Goal: Task Accomplishment & Management: Complete application form

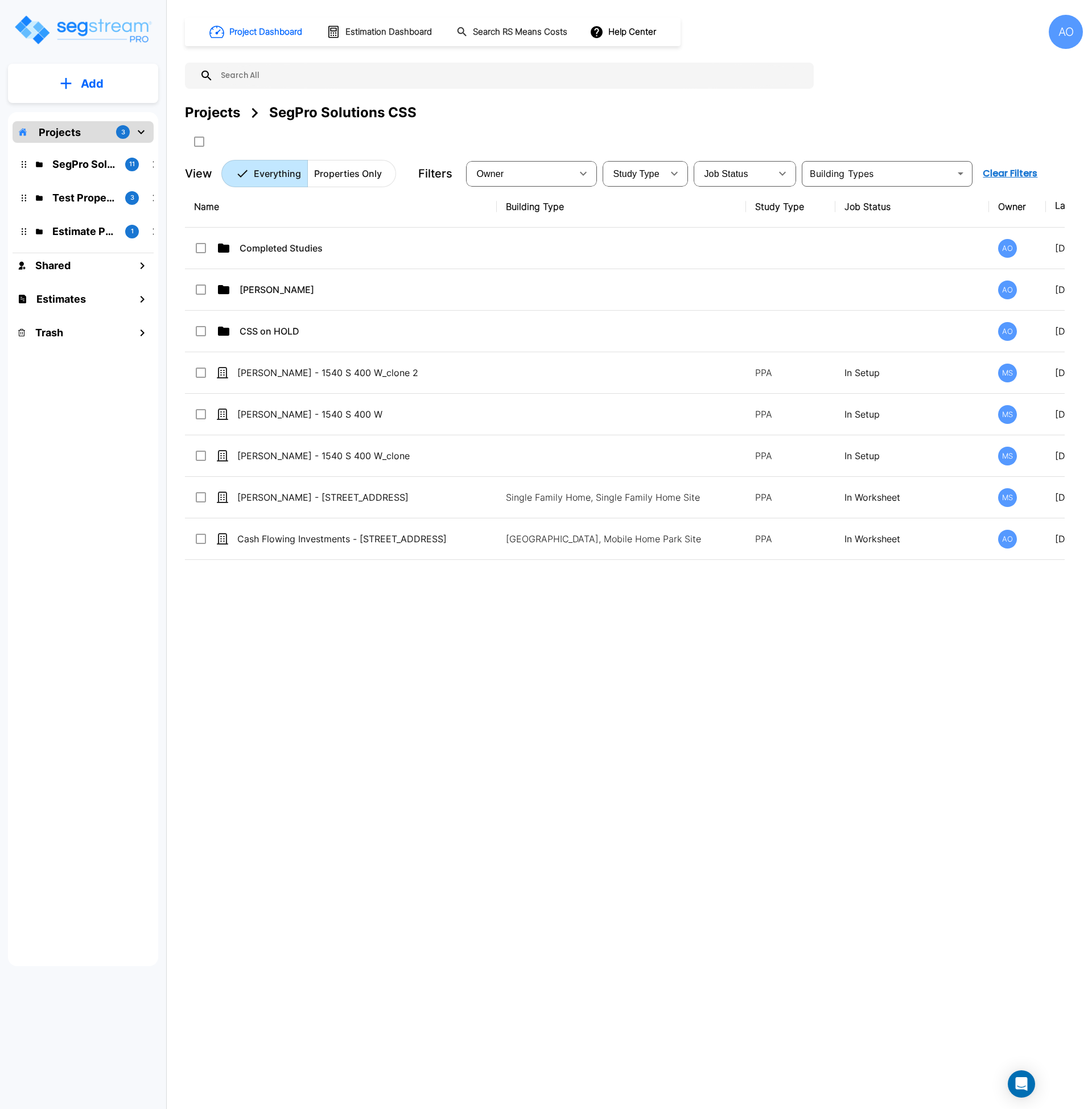
click at [88, 88] on p "Add" at bounding box center [92, 84] width 23 height 17
click at [89, 190] on button "Add Estimate" at bounding box center [83, 180] width 84 height 23
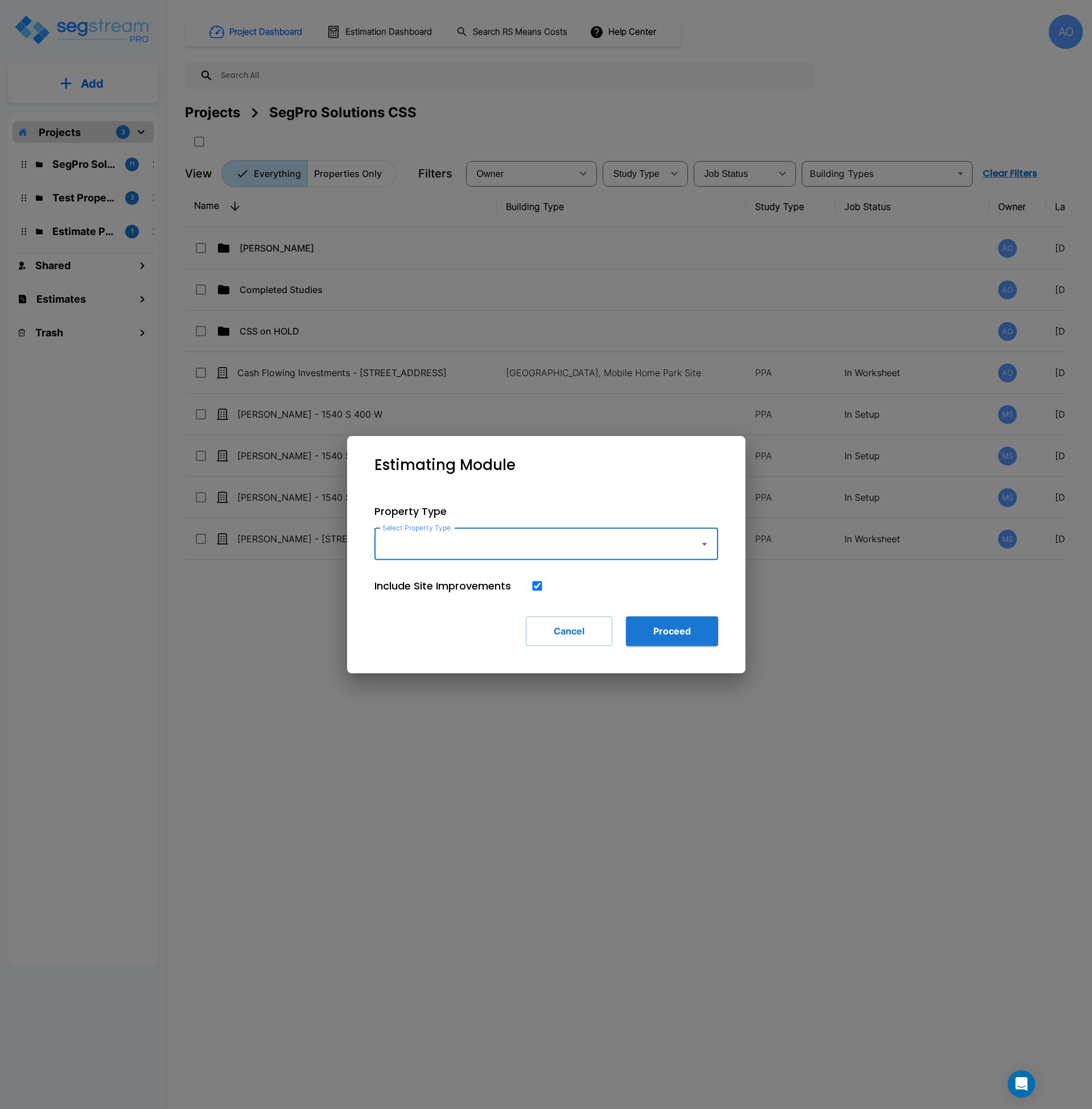
click at [429, 546] on input "Select Property Type" at bounding box center [533, 544] width 309 height 22
click at [416, 643] on li "Office" at bounding box center [546, 637] width 344 height 21
type input "Office"
click at [673, 630] on button "Proceed" at bounding box center [673, 631] width 92 height 30
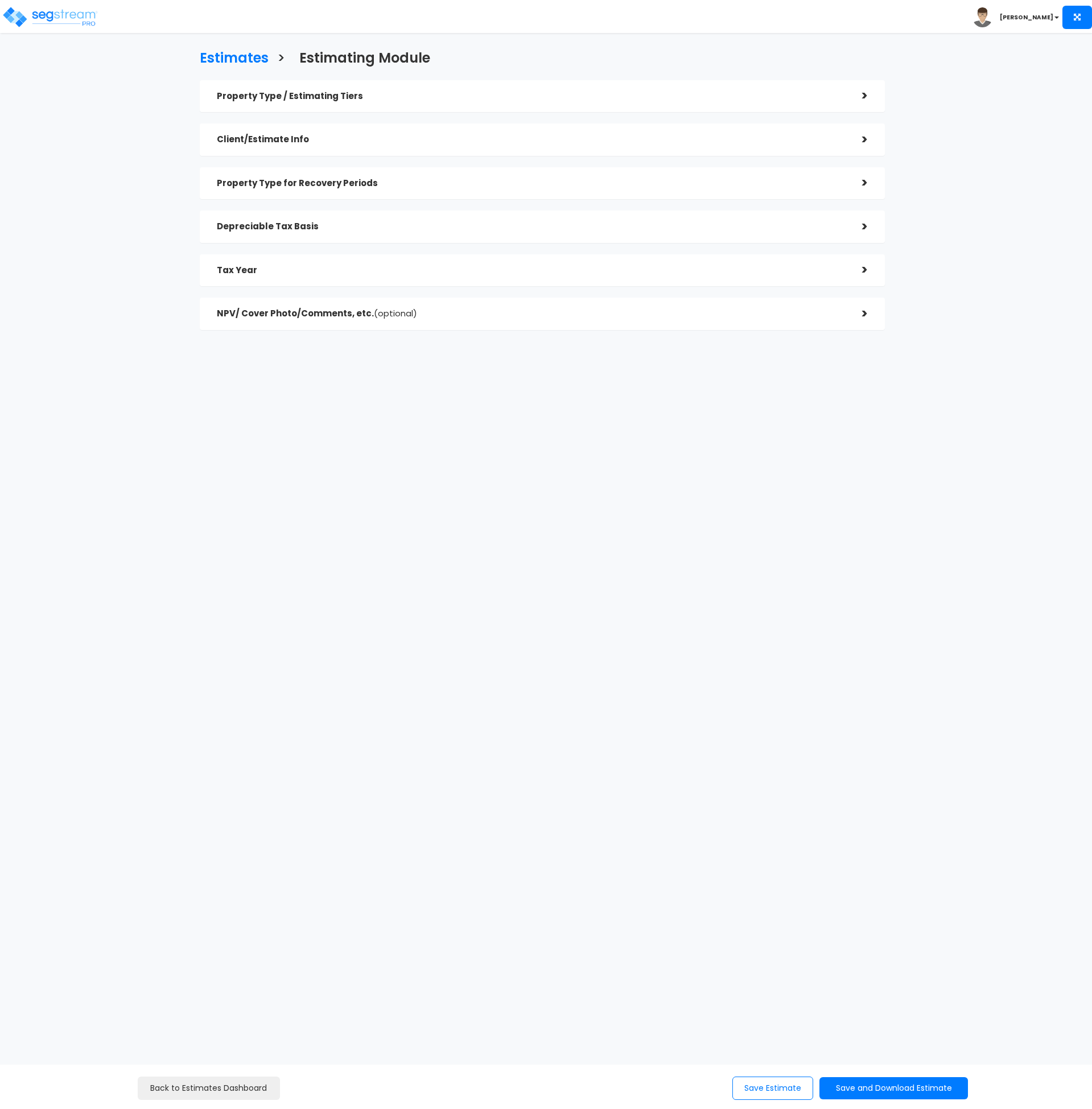
checkbox input "true"
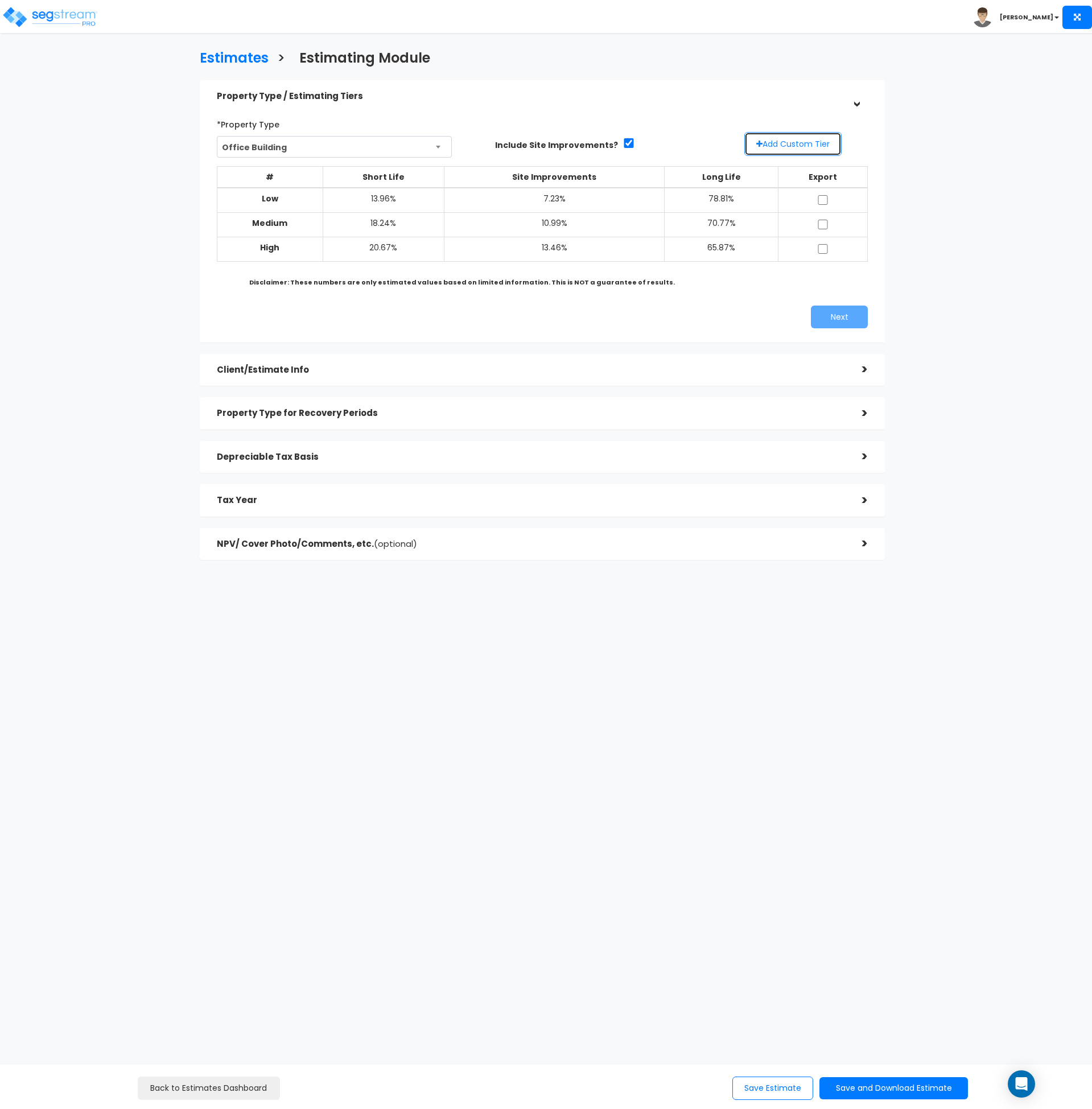
click at [804, 144] on button "Add Custom Tier" at bounding box center [794, 144] width 97 height 23
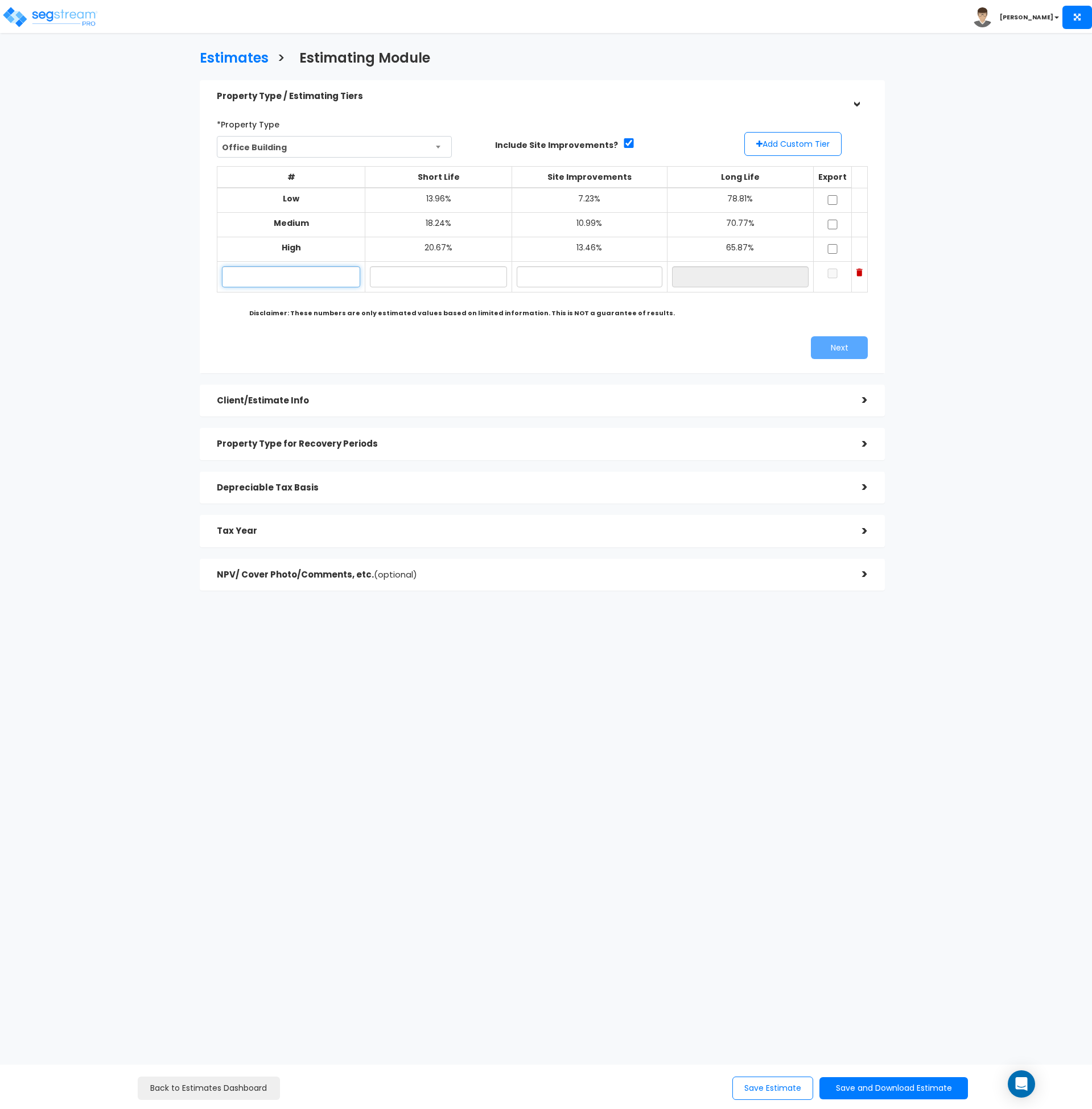
click at [319, 273] on input "text" at bounding box center [291, 277] width 138 height 21
type input "1550 - 1650 West Digital Drive"
type input "18.35%"
type input "10.85%"
type input "70.80%"
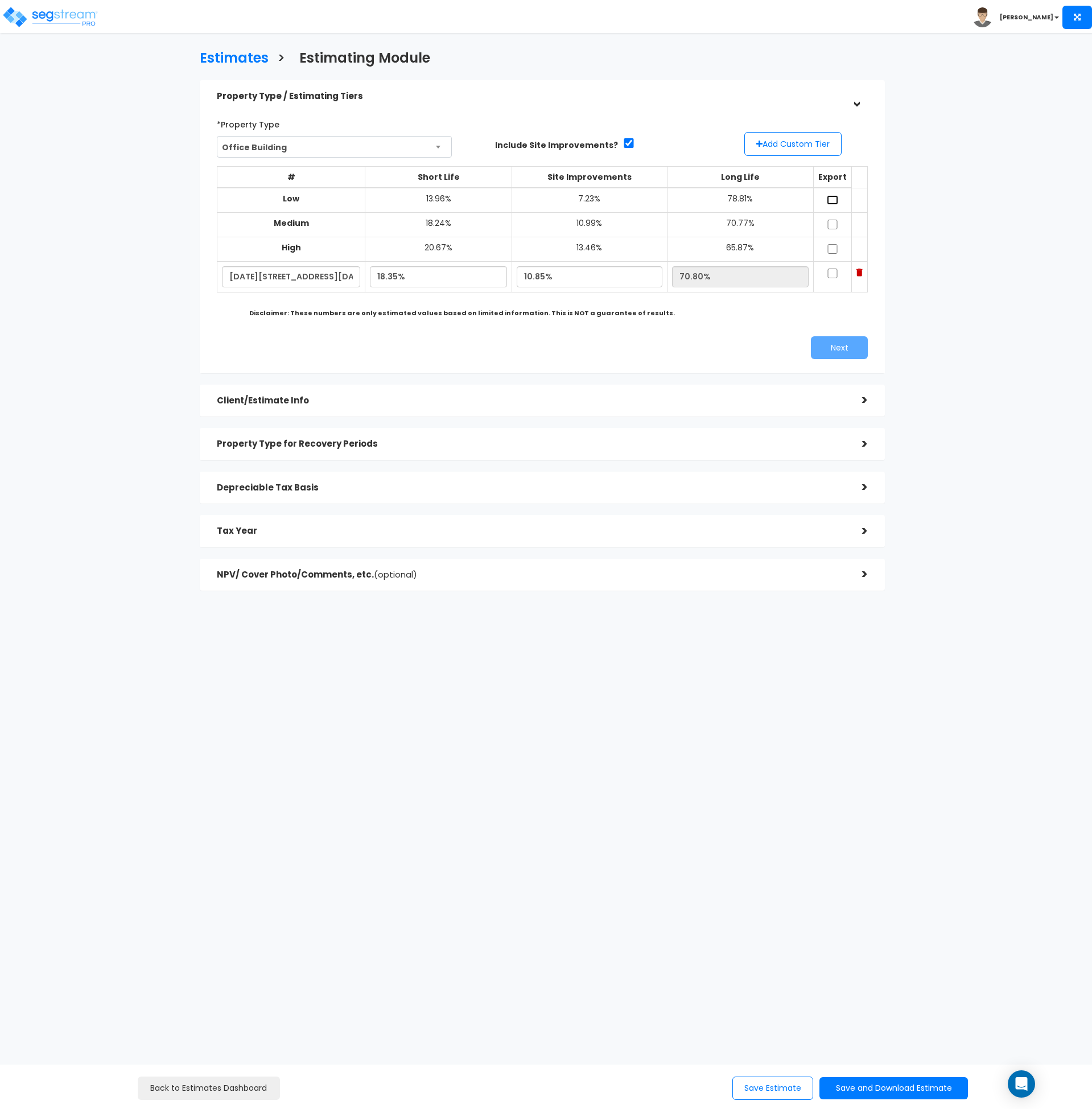
drag, startPoint x: 828, startPoint y: 199, endPoint x: 824, endPoint y: 239, distance: 40.2
click at [828, 202] on input "checkbox" at bounding box center [833, 199] width 11 height 10
checkbox input "true"
drag, startPoint x: 832, startPoint y: 226, endPoint x: 832, endPoint y: 244, distance: 18.0
click at [832, 227] on input "checkbox" at bounding box center [833, 224] width 11 height 10
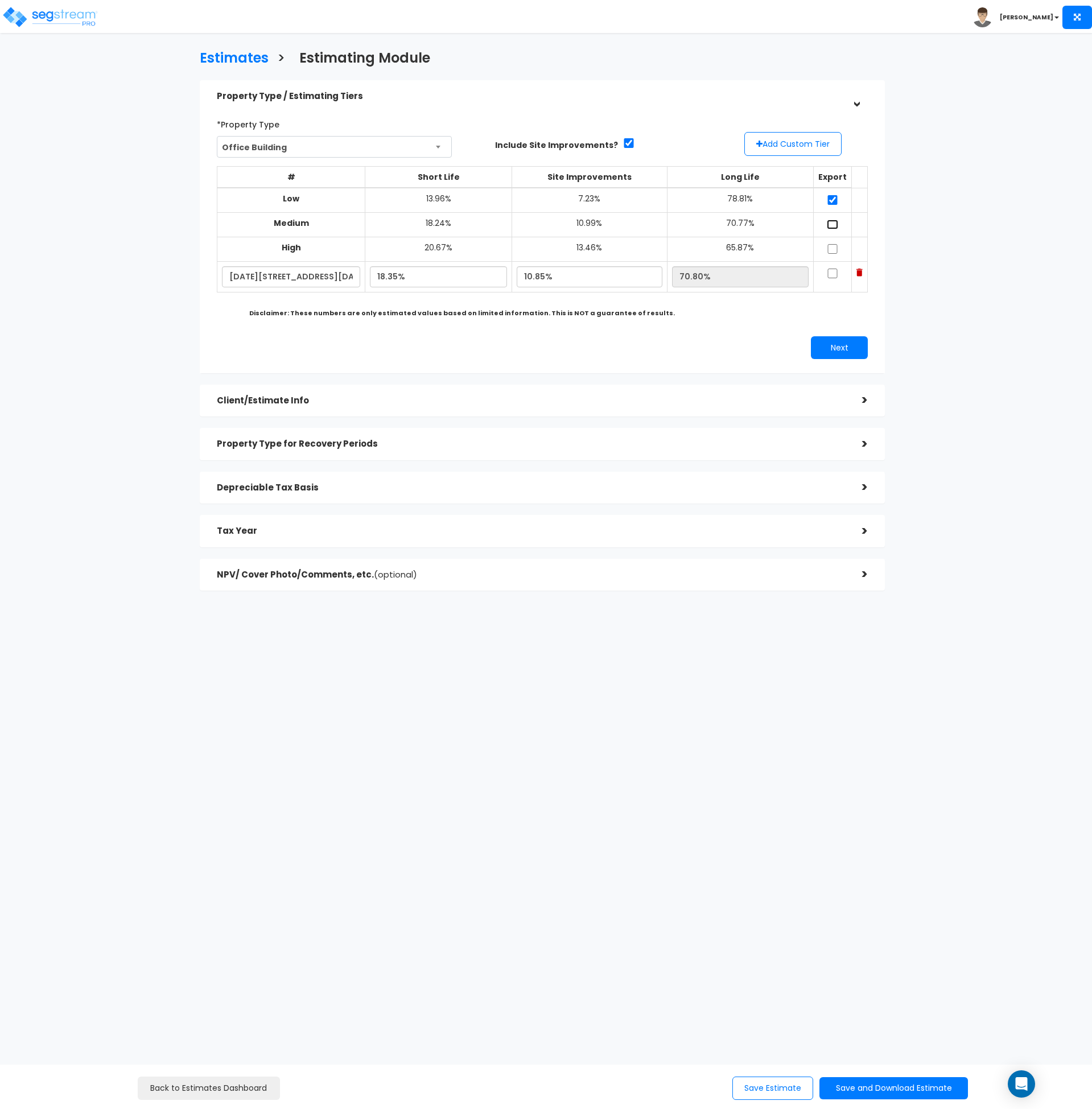
checkbox input "true"
drag, startPoint x: 830, startPoint y: 252, endPoint x: 831, endPoint y: 261, distance: 9.1
click at [831, 251] on input "checkbox" at bounding box center [833, 249] width 11 height 10
checkbox input "true"
click at [830, 271] on input "checkbox" at bounding box center [833, 273] width 11 height 10
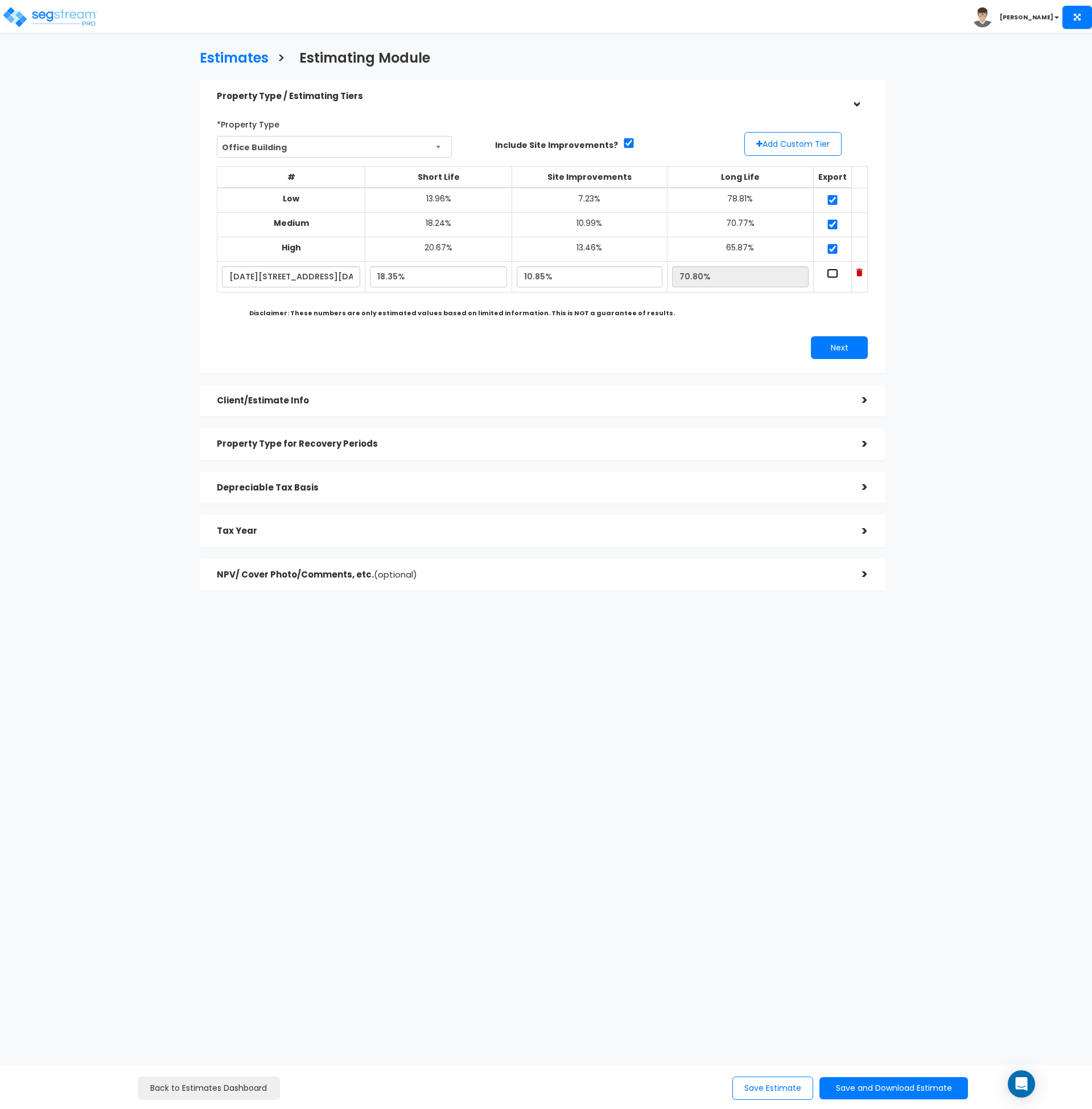
checkbox input "true"
click at [834, 343] on button "Next" at bounding box center [839, 348] width 57 height 23
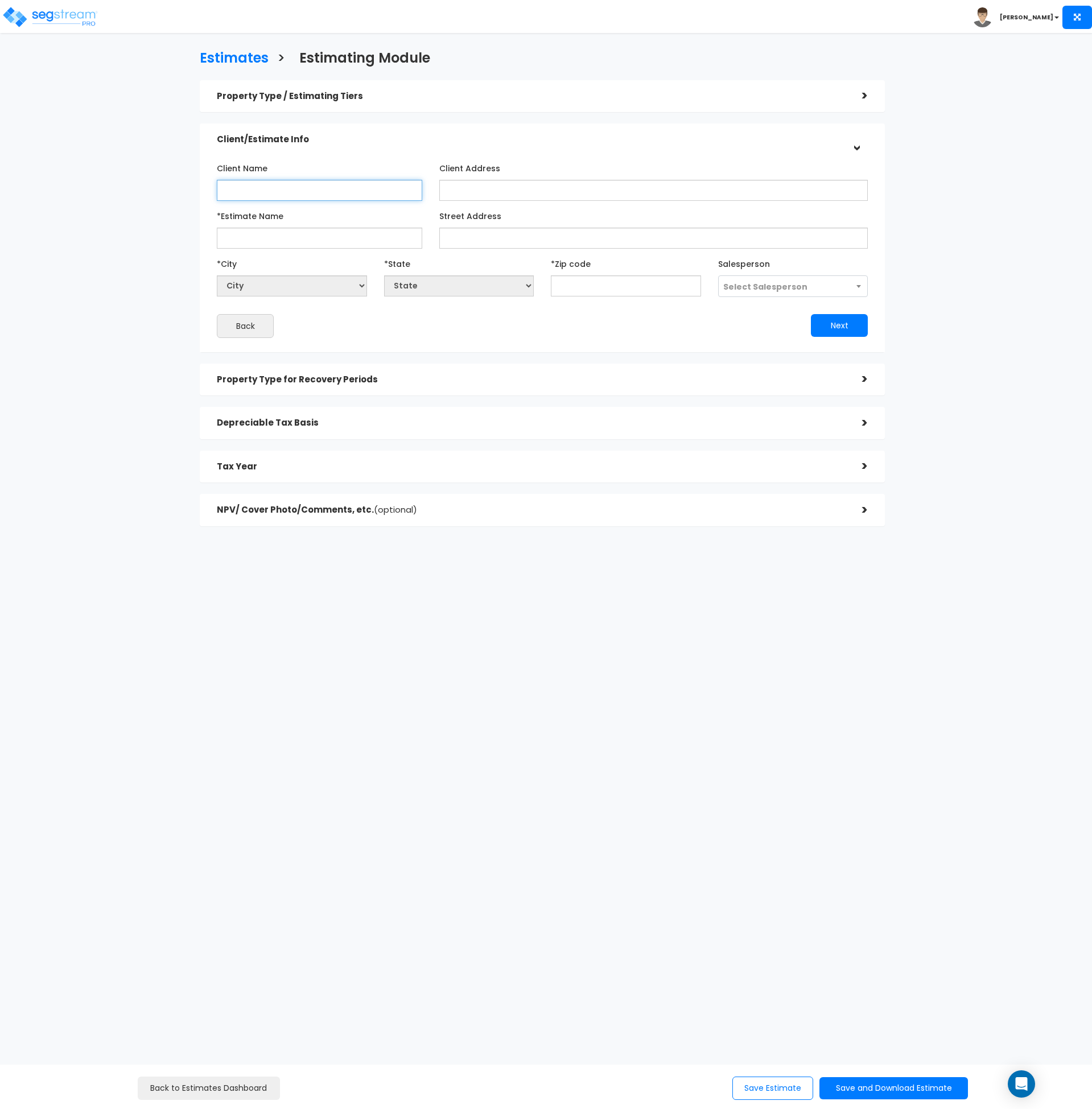
click at [254, 194] on input "Client Name" at bounding box center [319, 190] width 205 height 21
type input "Fort Street Partners"
click at [267, 239] on input "*Estimate Name" at bounding box center [319, 238] width 205 height 21
drag, startPoint x: 318, startPoint y: 193, endPoint x: 115, endPoint y: 190, distance: 203.0
click at [115, 190] on div "Estimates > Estimating Module Property Type / Estimating Tiers > *Property Type…" at bounding box center [543, 291] width 896 height 697
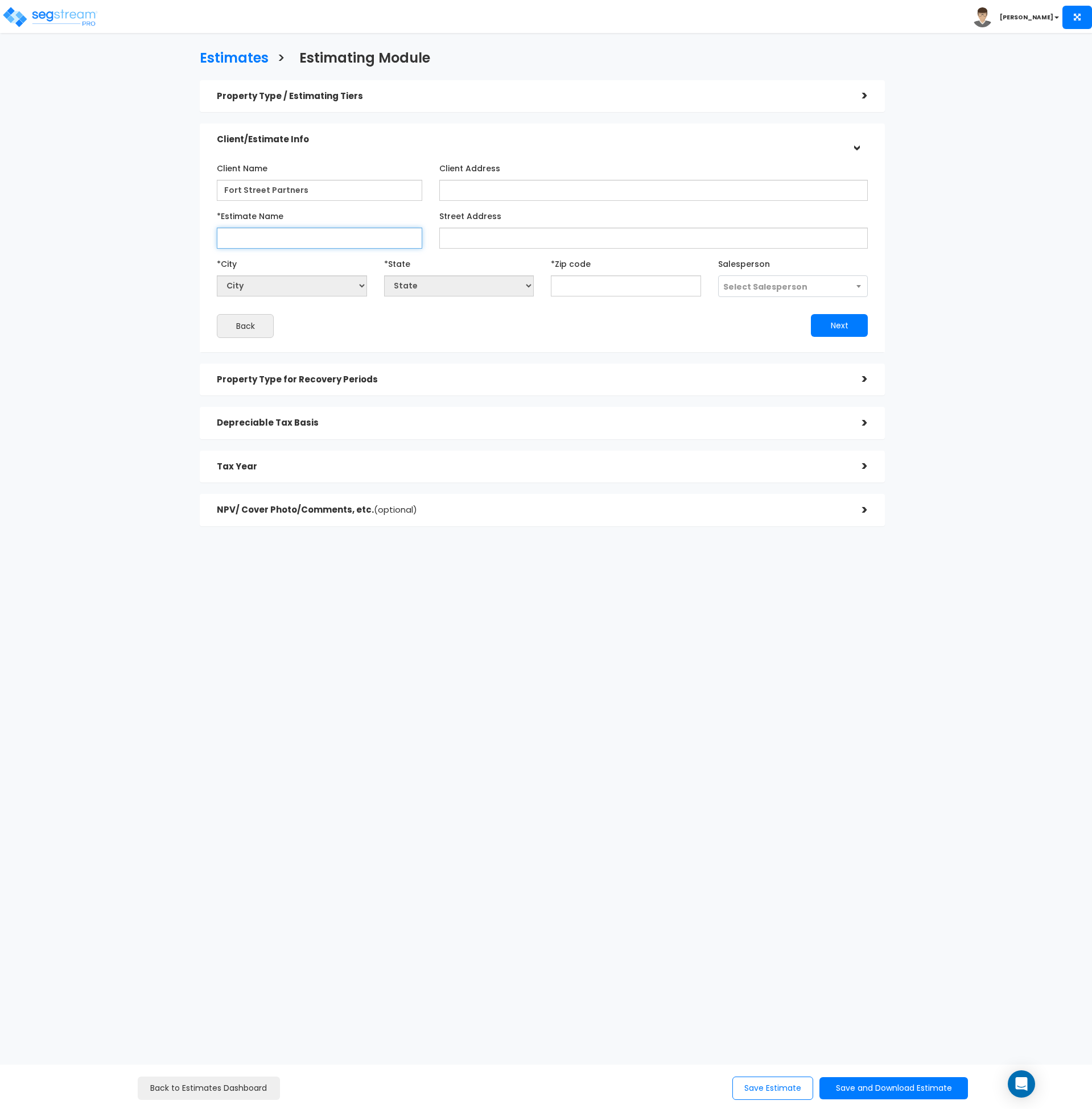
click at [239, 233] on input "*Estimate Name" at bounding box center [319, 238] width 205 height 21
paste input "Fort Street Partners"
type input "Fort Street Partners - 1550 & [STREET_ADDRESS]"
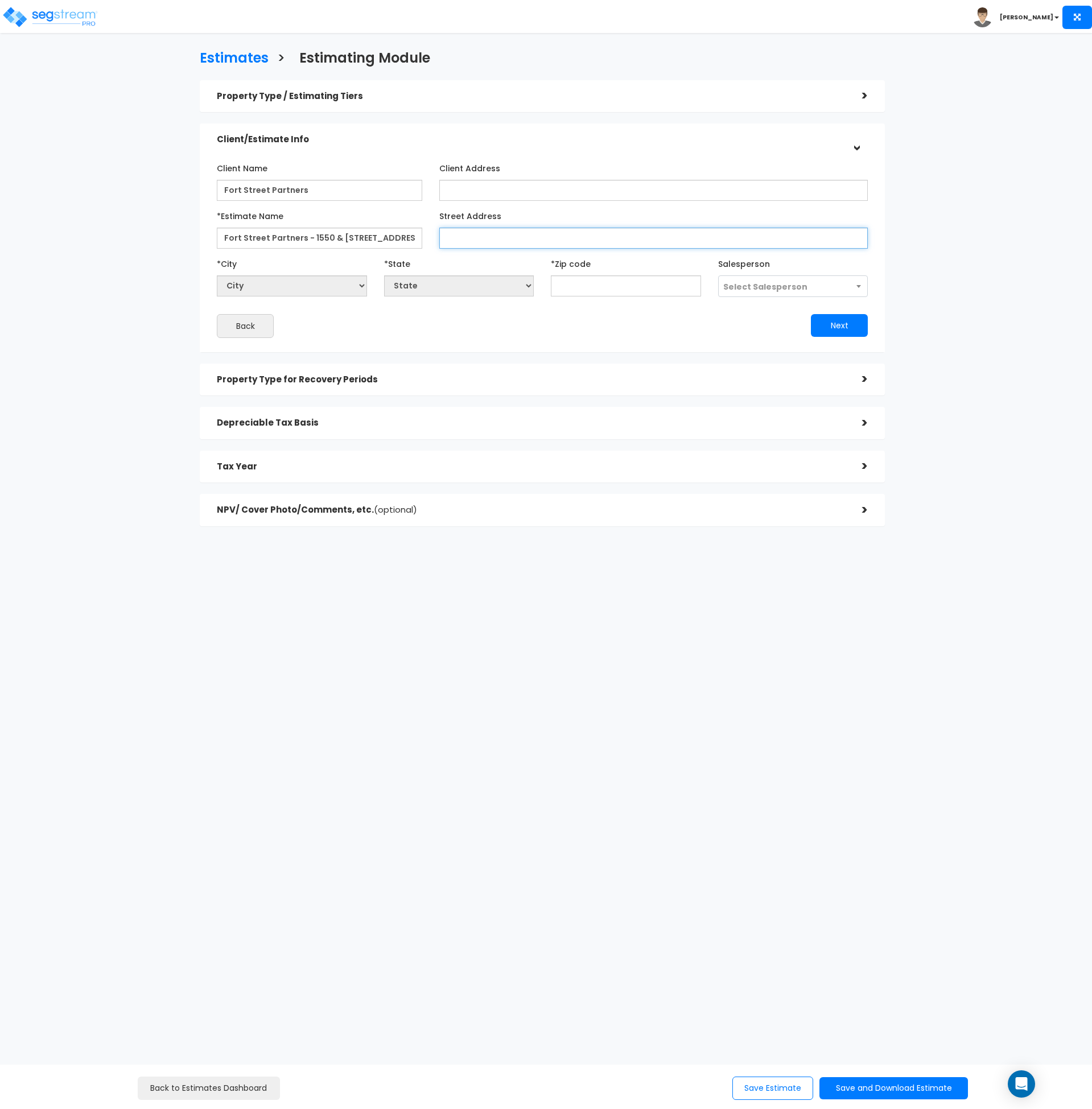
click at [462, 247] on input "Street Address" at bounding box center [653, 238] width 429 height 21
drag, startPoint x: 310, startPoint y: 239, endPoint x: 429, endPoint y: 235, distance: 119.1
click at [429, 235] on div "*Estimate Name Fort Street Partners - 1550 & 1650 West Digital Drive" at bounding box center [319, 227] width 223 height 42
click at [483, 241] on input "Street Address" at bounding box center [653, 238] width 429 height 21
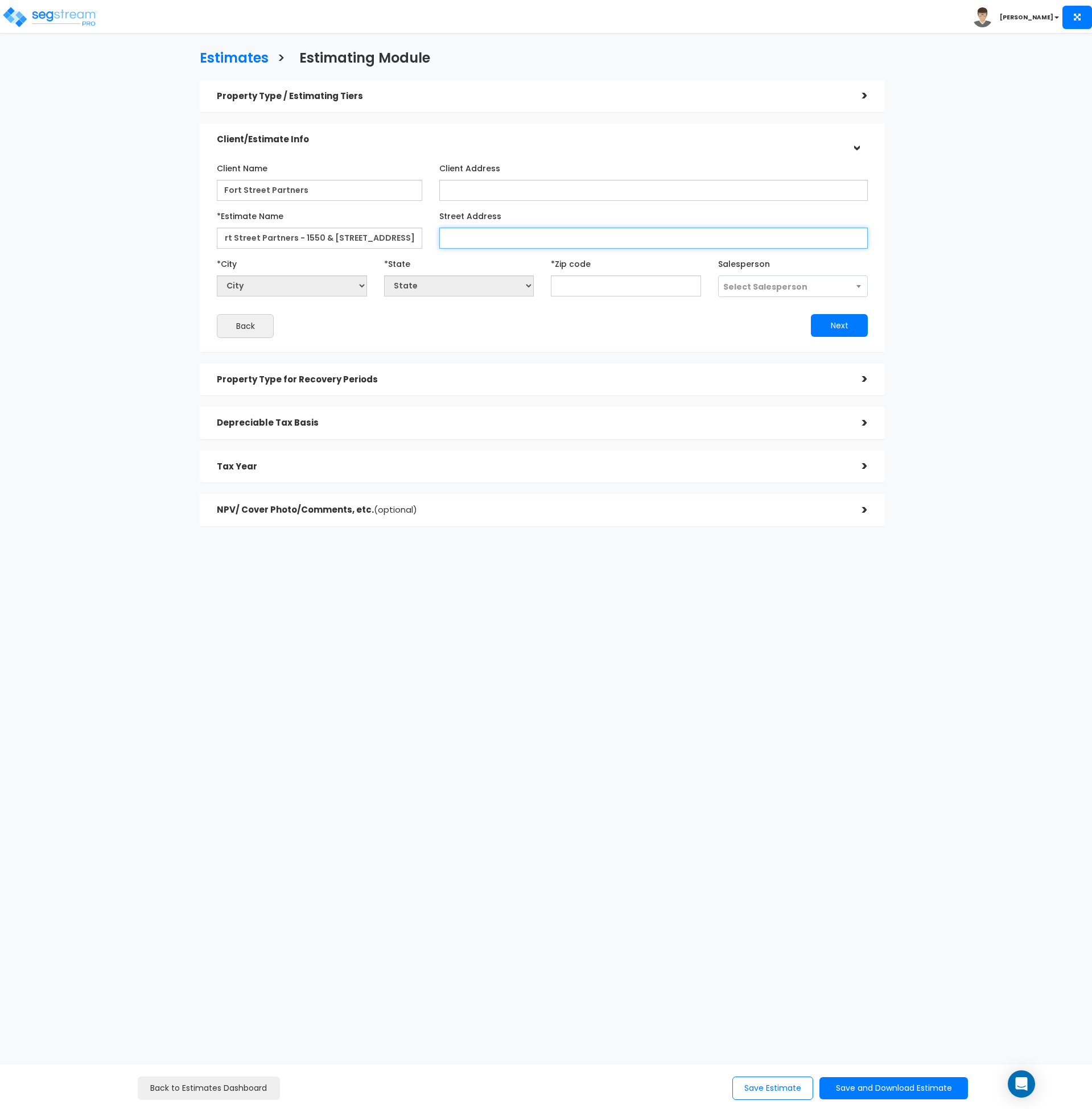
scroll to position [0, 0]
paste input "[STREET_ADDRESS]"
type input "[STREET_ADDRESS]"
click at [584, 287] on input "text" at bounding box center [626, 286] width 151 height 21
type input "8404"
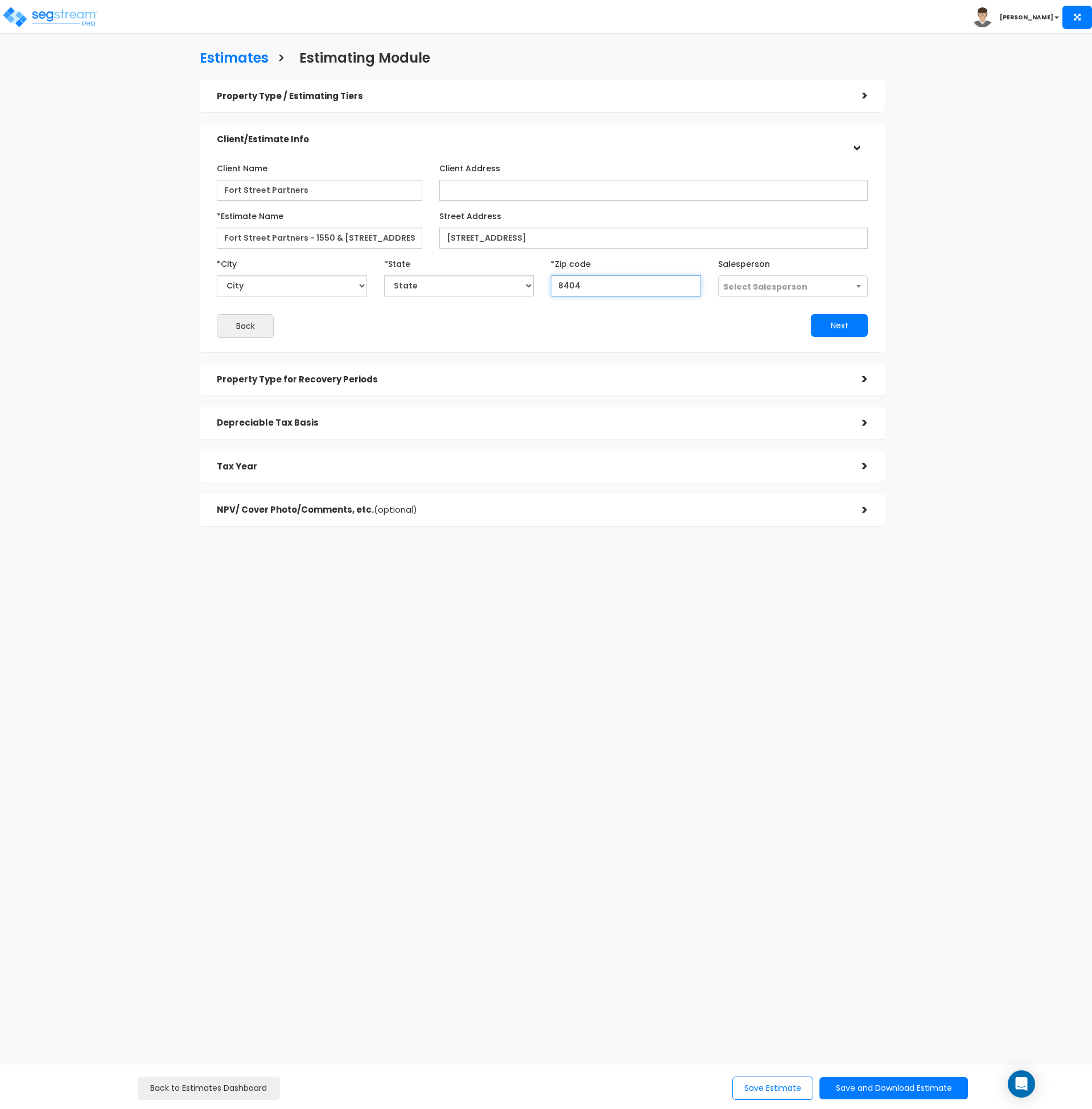
select select "UT"
type input "84043"
click at [593, 317] on div "Next" at bounding box center [709, 325] width 334 height 23
click at [746, 281] on span "Select Salesperson" at bounding box center [765, 286] width 84 height 11
select select "158"
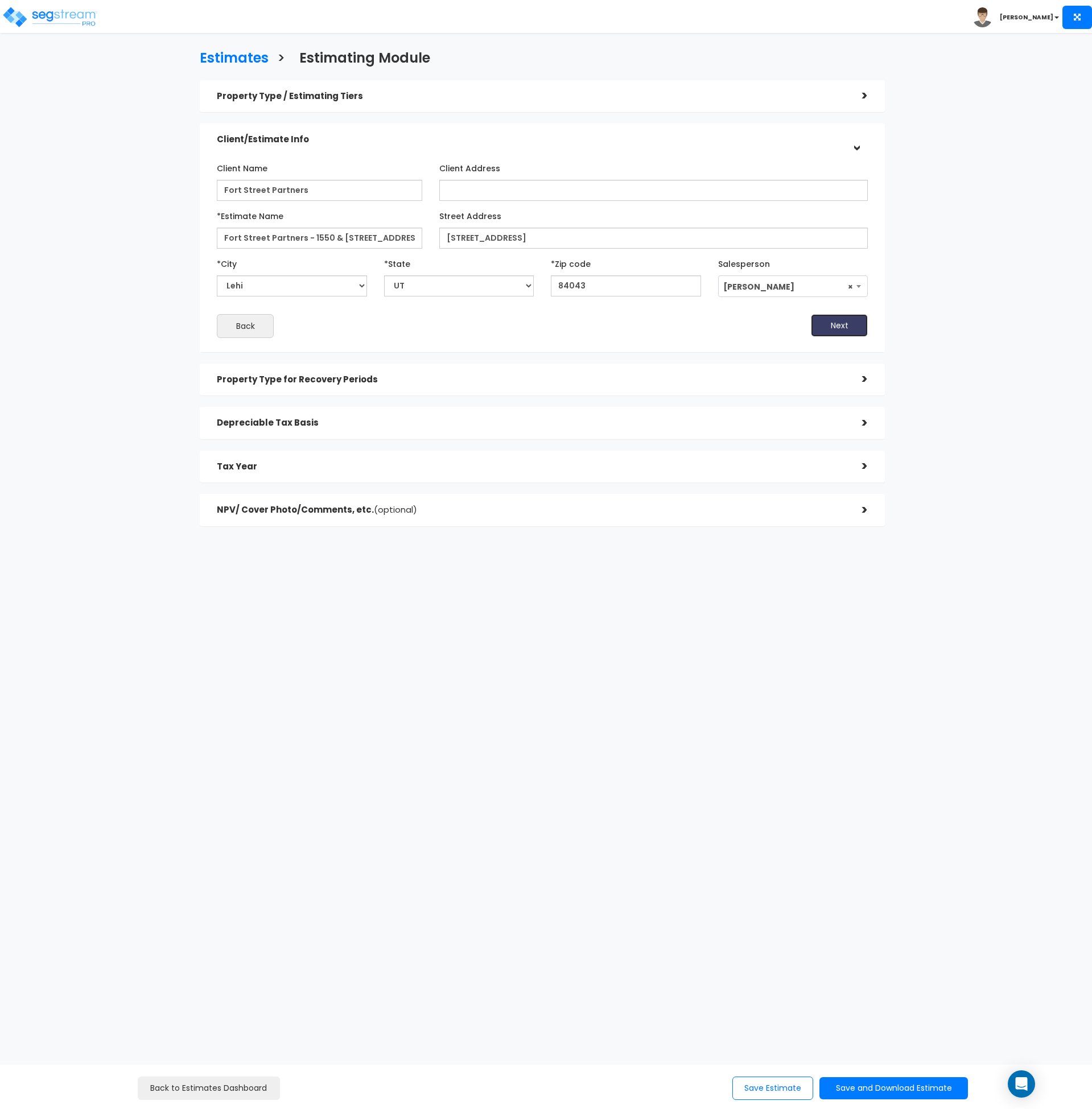
click at [836, 325] on button "Next" at bounding box center [839, 325] width 57 height 23
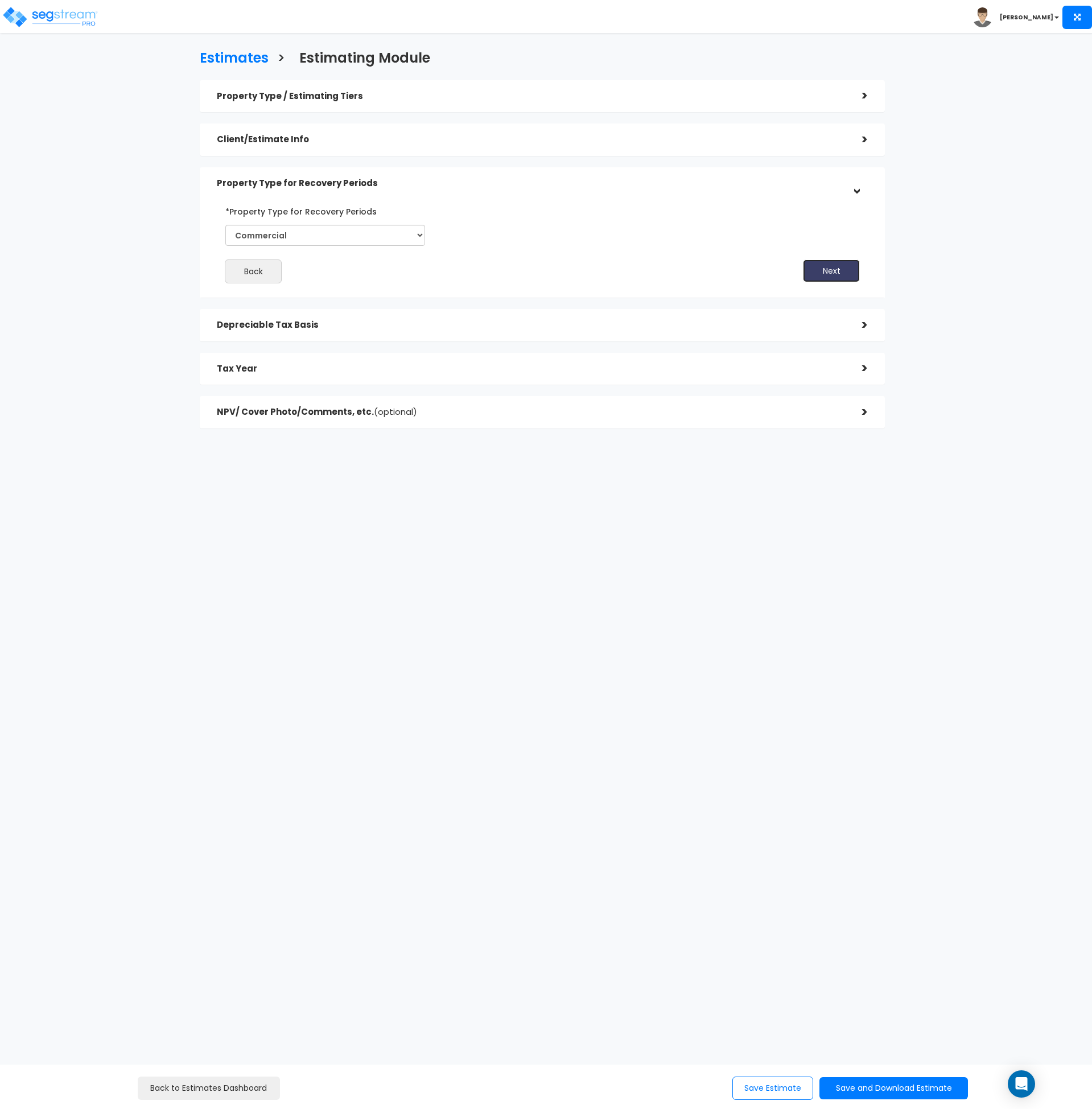
click at [842, 275] on button "Next" at bounding box center [831, 271] width 57 height 23
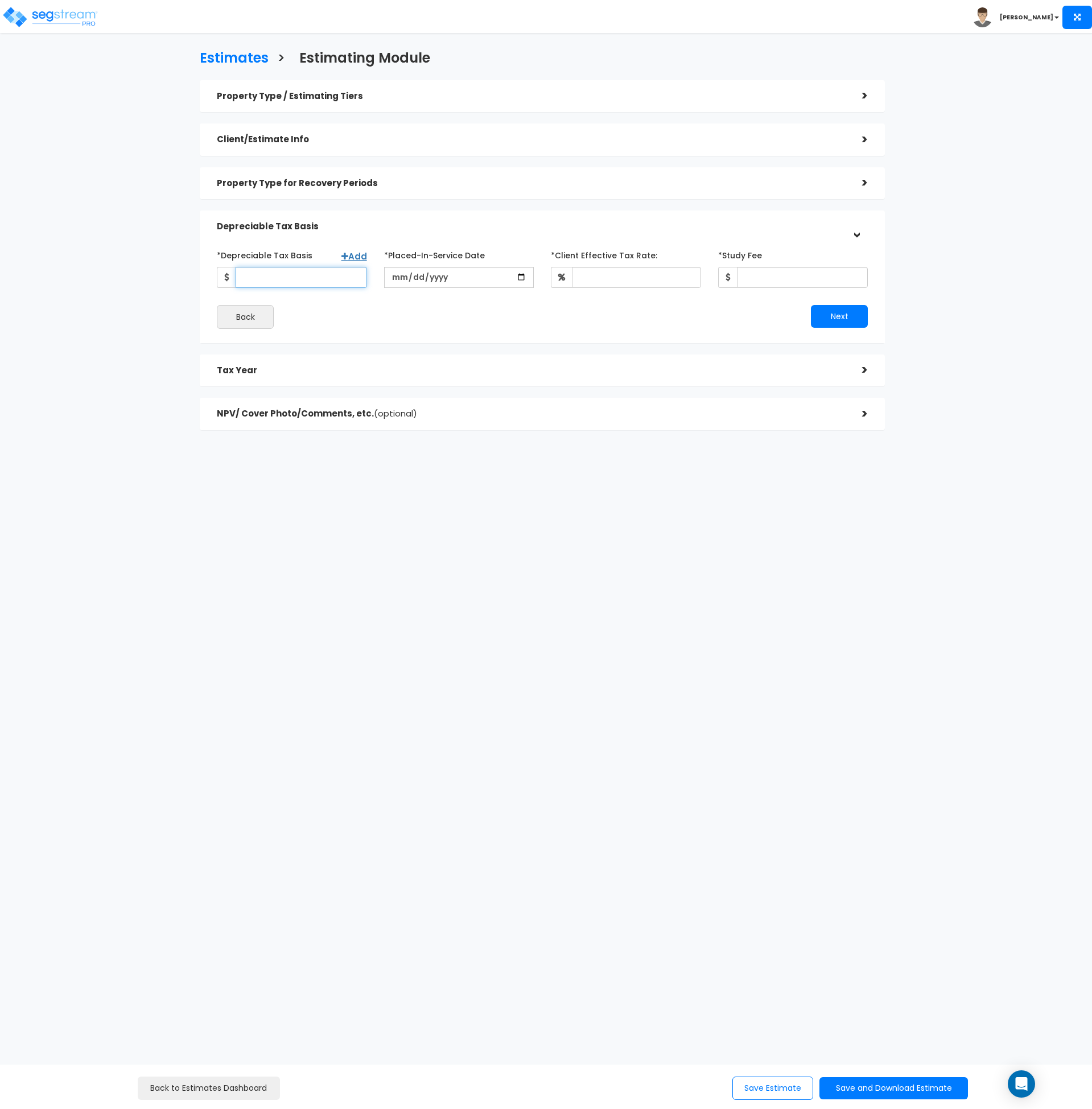
click at [272, 282] on input "*Depreciable Tax Basis" at bounding box center [301, 277] width 131 height 21
click at [283, 276] on input "*Depreciable Tax Basis" at bounding box center [301, 277] width 131 height 21
paste input "$59,095,728.42"
type input "59,095,728.42"
click at [318, 318] on div "Back" at bounding box center [375, 317] width 334 height 23
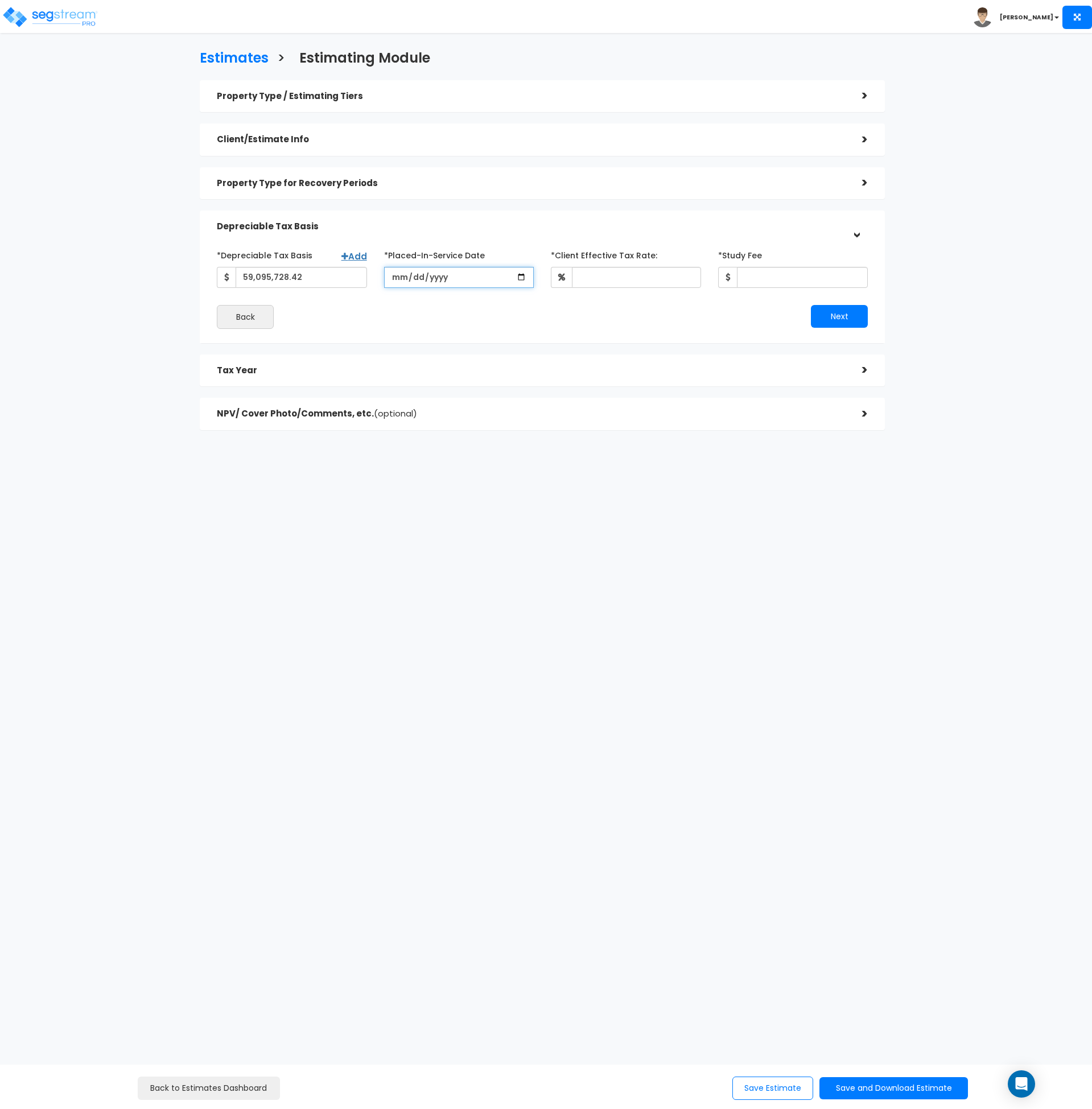
click at [391, 277] on input "date" at bounding box center [459, 277] width 151 height 21
type input "[DATE]"
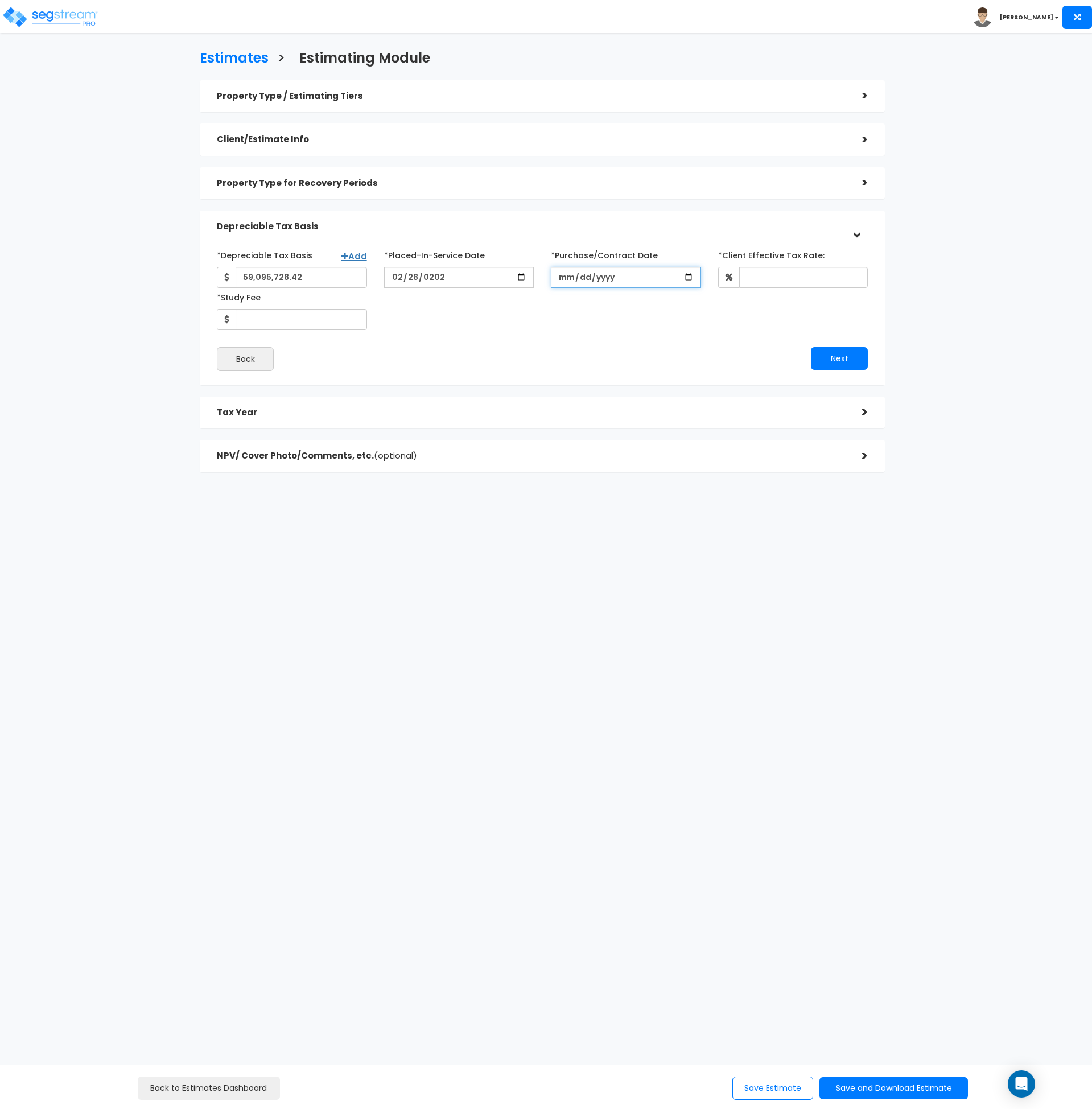
click at [561, 276] on input "*Purchase/Contract Date" at bounding box center [626, 277] width 151 height 21
type input "2025-08-15"
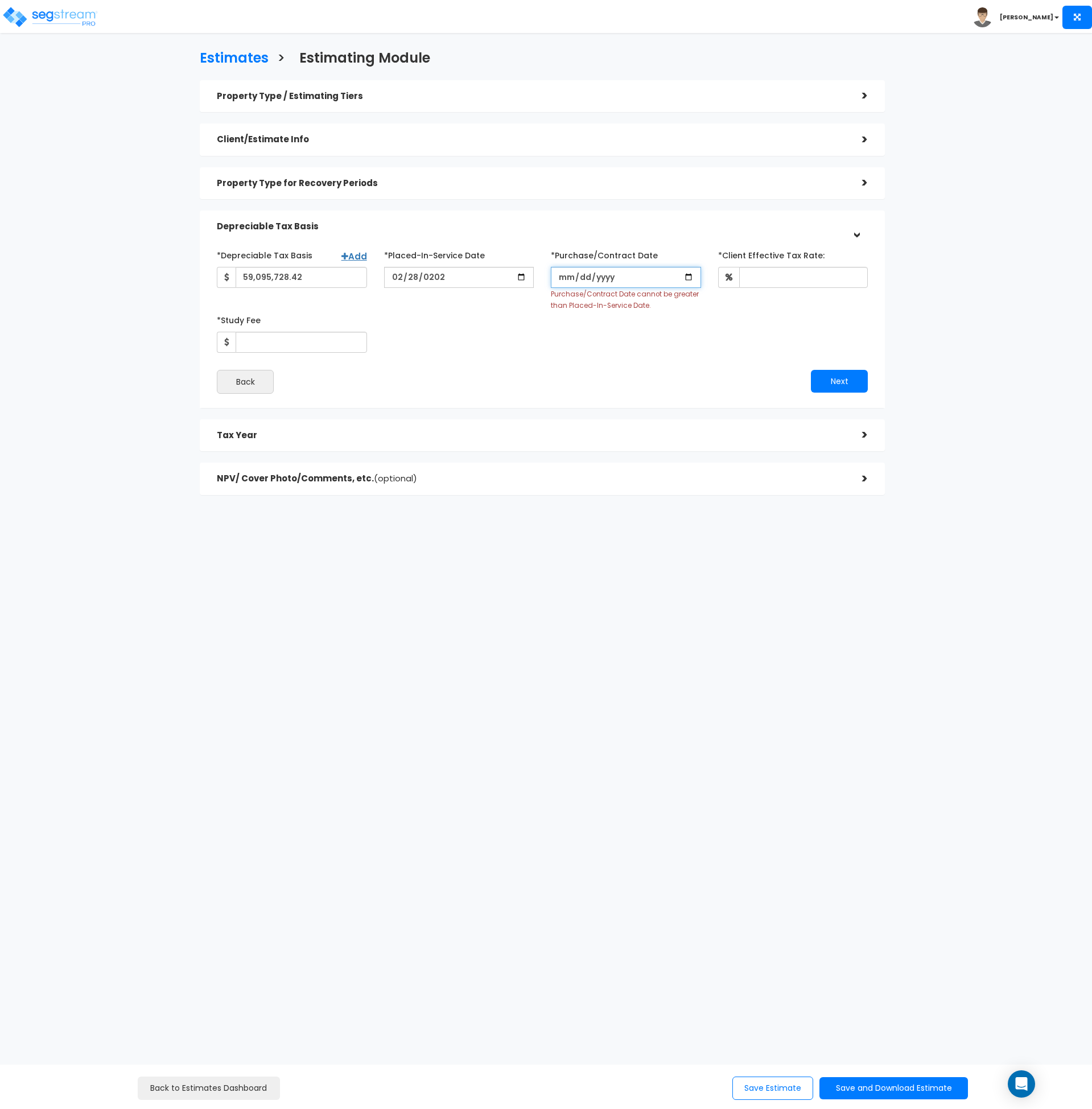
click at [558, 272] on input "*Purchase/Contract Date" at bounding box center [626, 277] width 151 height 21
click at [565, 277] on input "*Purchase/Contract Date" at bounding box center [626, 277] width 151 height 21
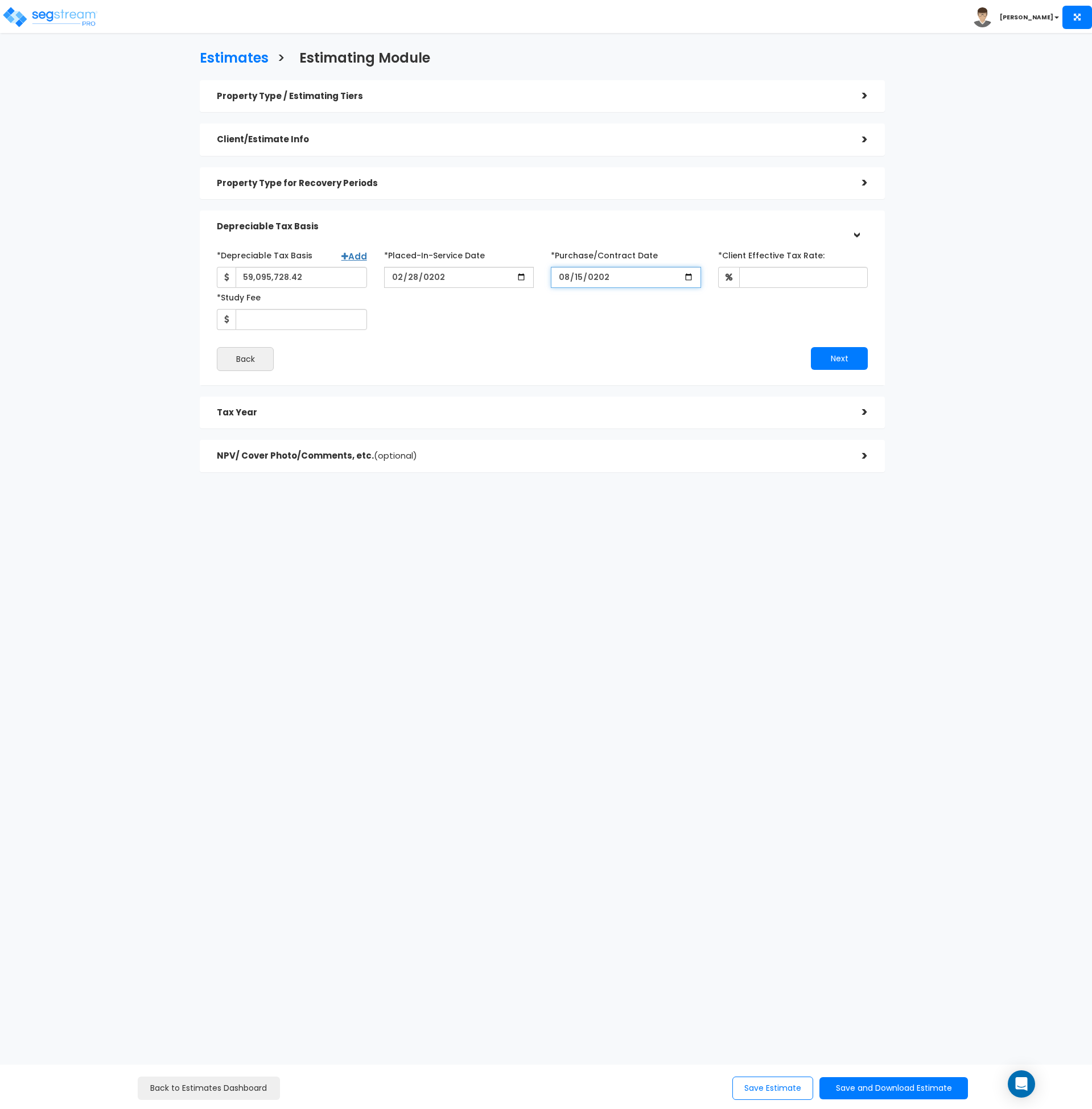
type input "[DATE]"
click at [756, 278] on input "*Client Effective Tax Rate:" at bounding box center [804, 277] width 129 height 21
type input "30"
click at [322, 324] on input "*Study Fee" at bounding box center [301, 319] width 131 height 21
type input "23,450"
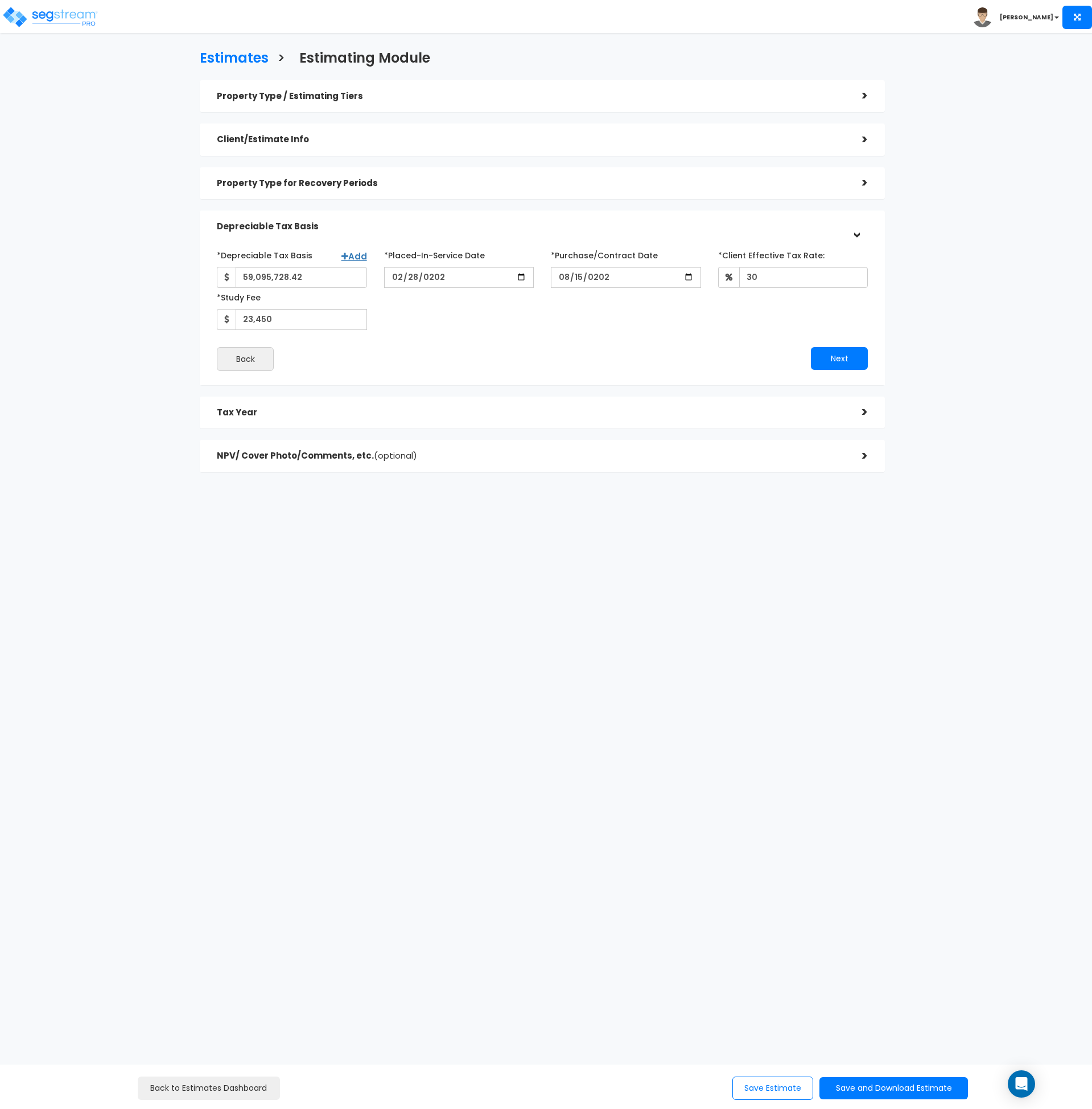
click at [475, 347] on div "Back" at bounding box center [375, 358] width 334 height 23
click at [824, 360] on button "Next" at bounding box center [839, 358] width 57 height 23
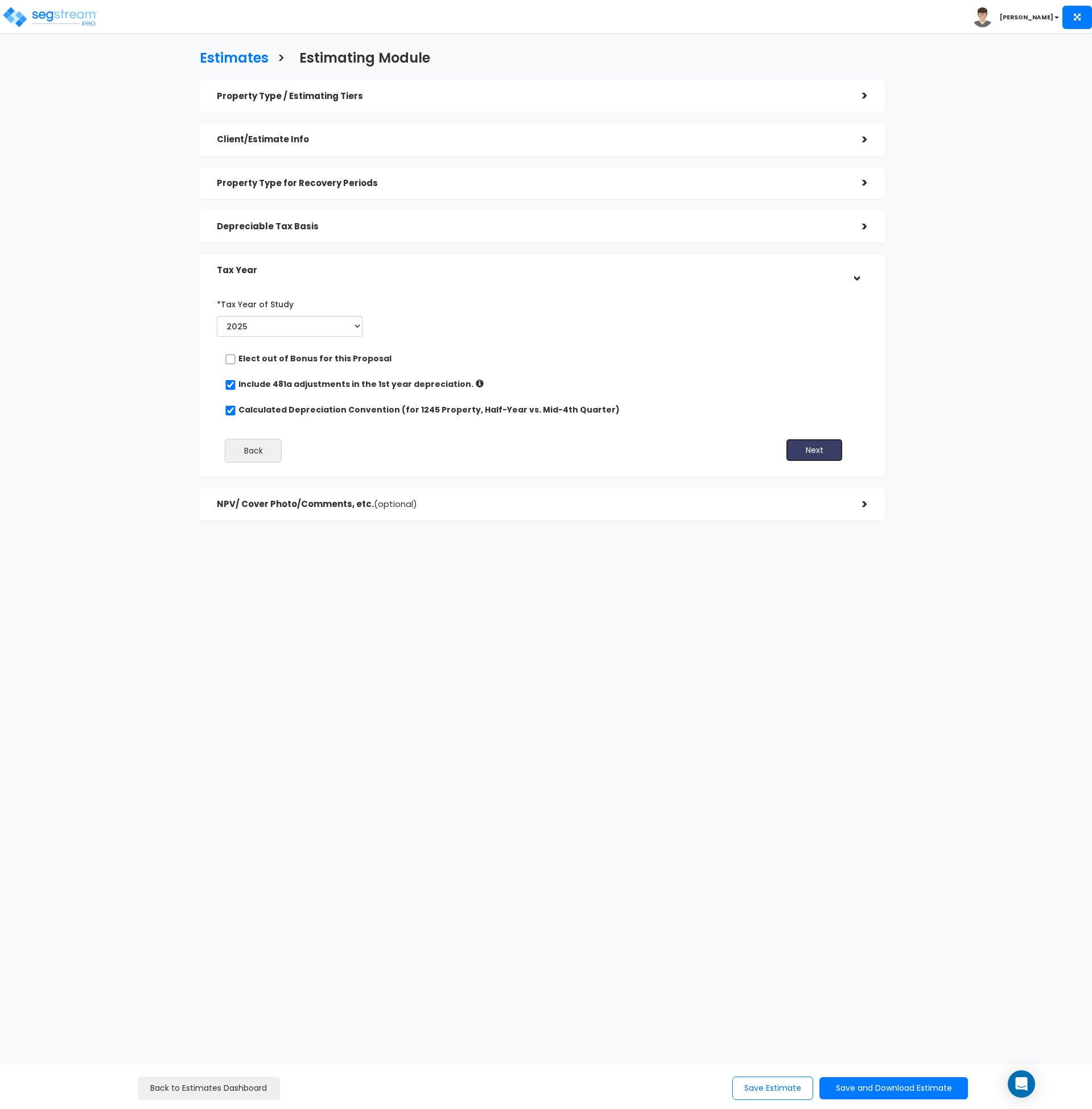
click at [822, 451] on button "Next" at bounding box center [814, 450] width 57 height 23
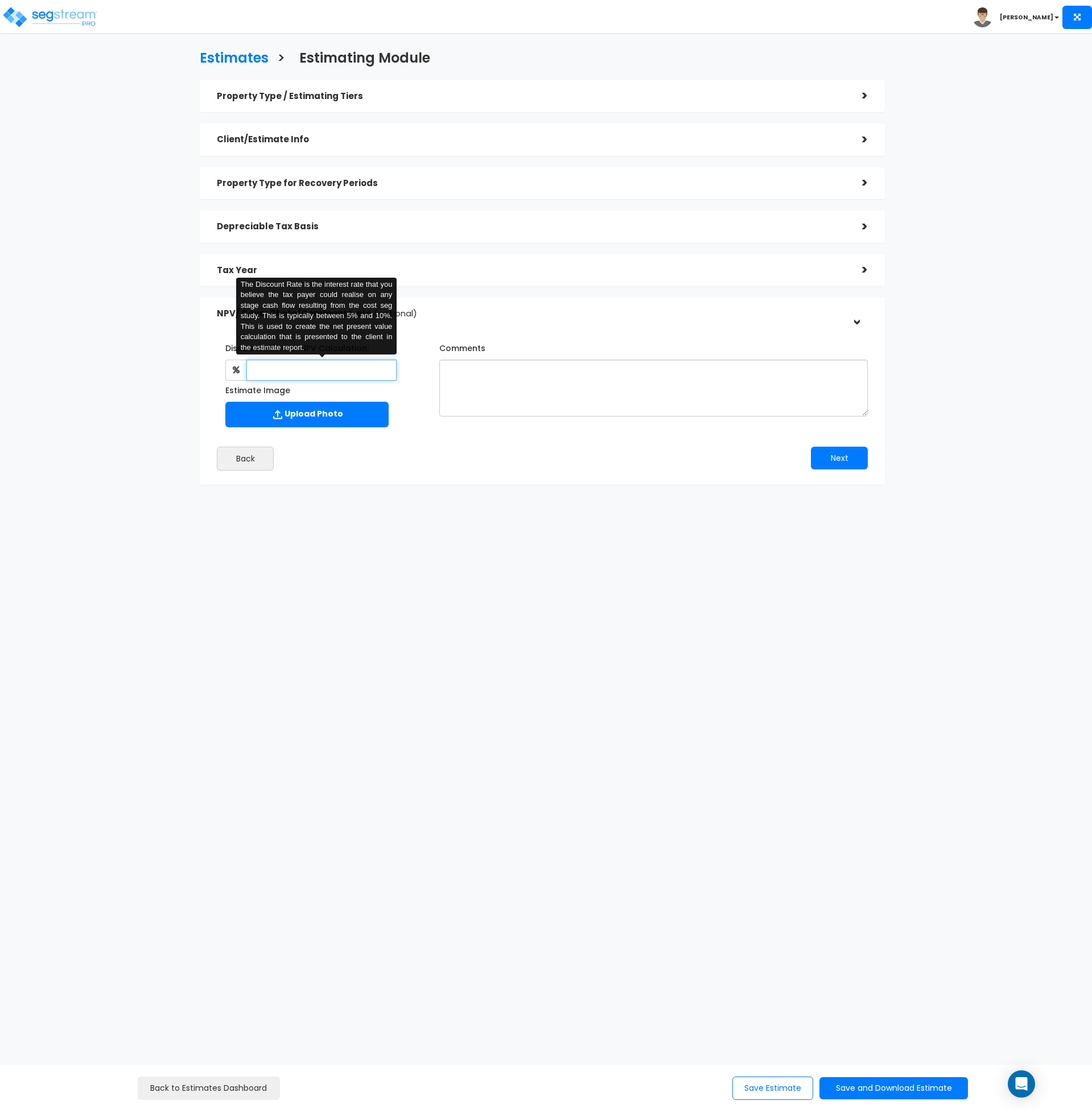
click at [327, 371] on input "text" at bounding box center [321, 370] width 151 height 21
click at [419, 467] on div "Back" at bounding box center [375, 458] width 334 height 23
click at [291, 370] on input "text" at bounding box center [321, 370] width 151 height 21
type input "8"
click at [477, 380] on textarea "Comments" at bounding box center [653, 387] width 429 height 57
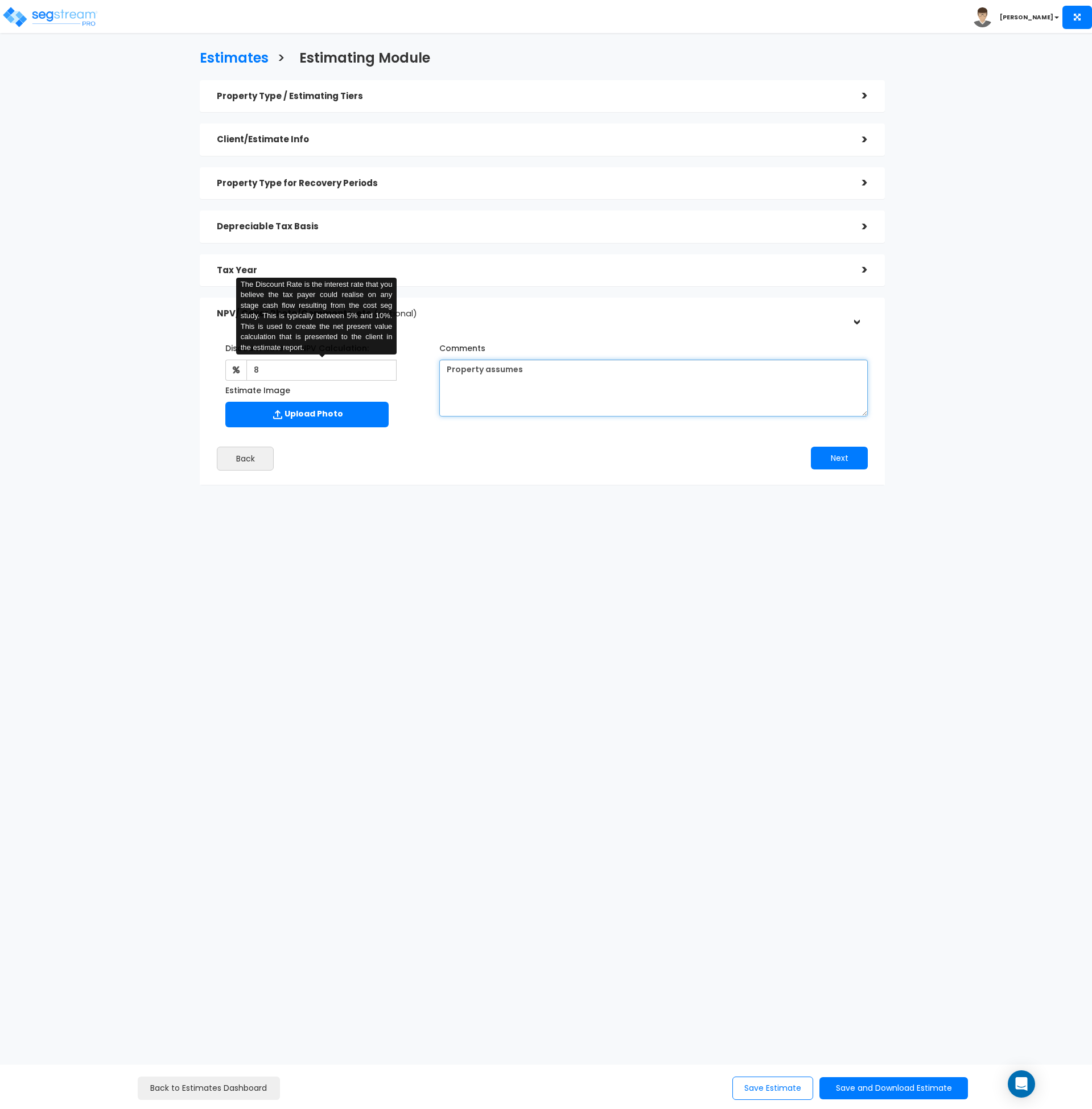
drag, startPoint x: 538, startPoint y: 375, endPoint x: 370, endPoint y: 361, distance: 168.6
click at [370, 361] on div "Discount Rate for NPV Calculation: 8 The Discount Rate is the interest rate tha…" at bounding box center [542, 383] width 668 height 99
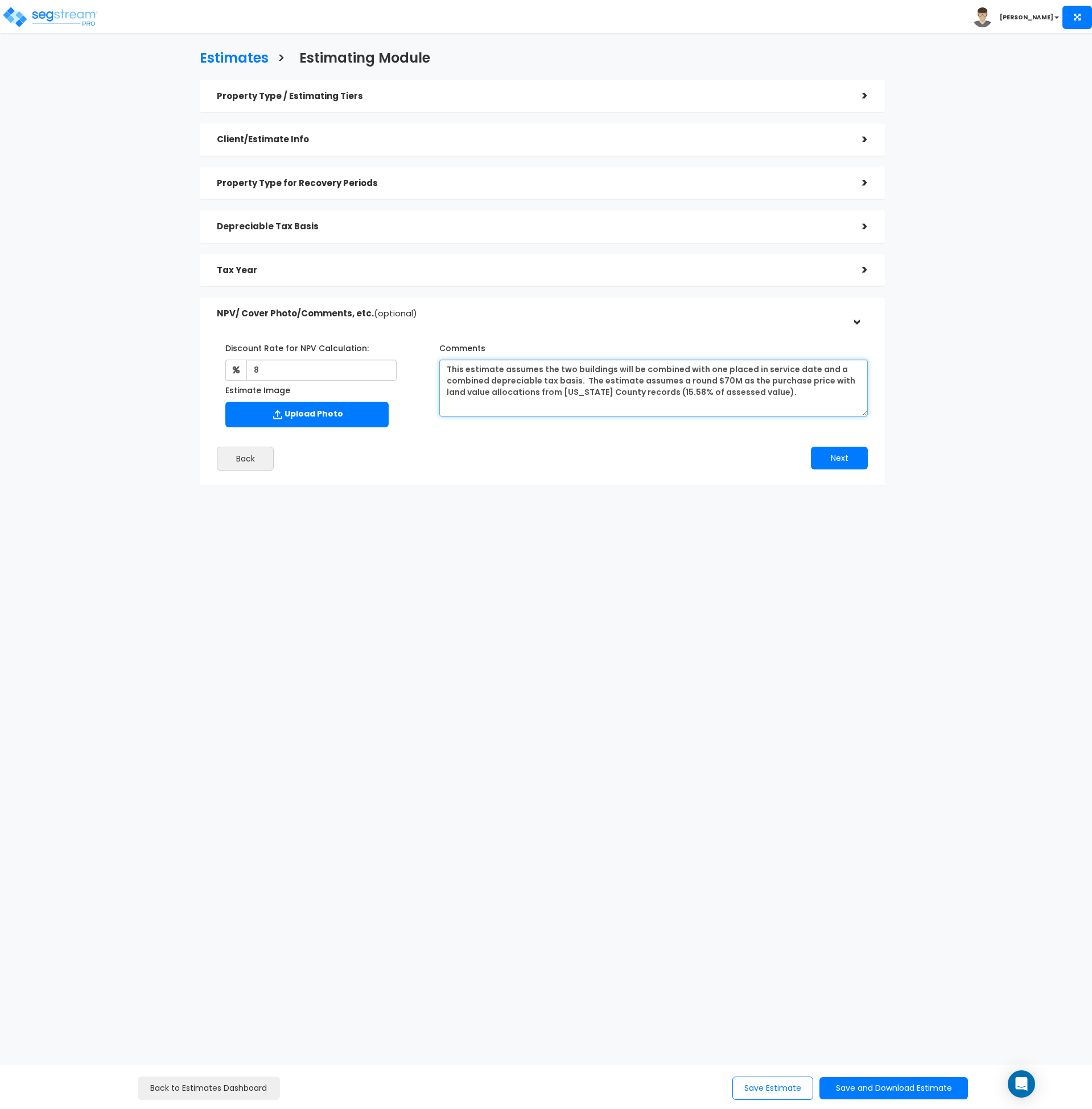
drag, startPoint x: 711, startPoint y: 379, endPoint x: 677, endPoint y: 383, distance: 34.2
click at [677, 383] on textarea "This estimate assumes the two buildings will be combined with one placed in ser…" at bounding box center [653, 387] width 429 height 57
drag, startPoint x: 490, startPoint y: 392, endPoint x: 506, endPoint y: 450, distance: 60.2
click at [491, 392] on textarea "This estimate assumes the two buildings will be combined with one placed in ser…" at bounding box center [653, 387] width 429 height 57
drag, startPoint x: 685, startPoint y: 392, endPoint x: 641, endPoint y: 392, distance: 44.0
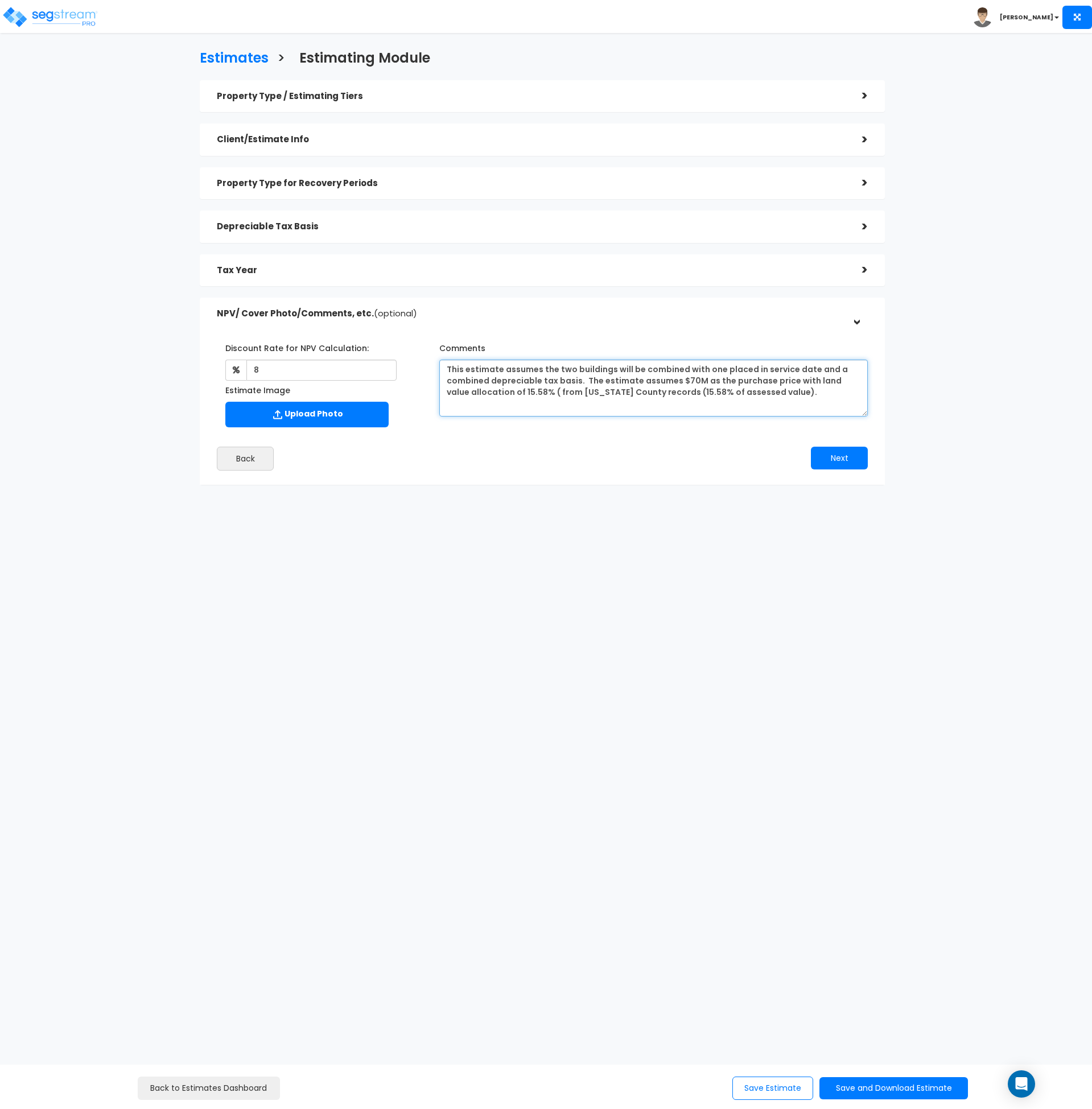
click at [641, 392] on textarea "This estimate assumes the two buildings will be combined with one placed in ser…" at bounding box center [653, 387] width 429 height 57
drag, startPoint x: 739, startPoint y: 398, endPoint x: 416, endPoint y: 368, distance: 324.4
click at [416, 368] on div "Discount Rate for NPV Calculation: 8 Estimate Image Comments" at bounding box center [542, 383] width 668 height 99
click at [727, 398] on textarea "This estimate assumes the two buildings will be combined with one placed in ser…" at bounding box center [653, 387] width 429 height 57
drag, startPoint x: 676, startPoint y: 381, endPoint x: 580, endPoint y: 396, distance: 97.2
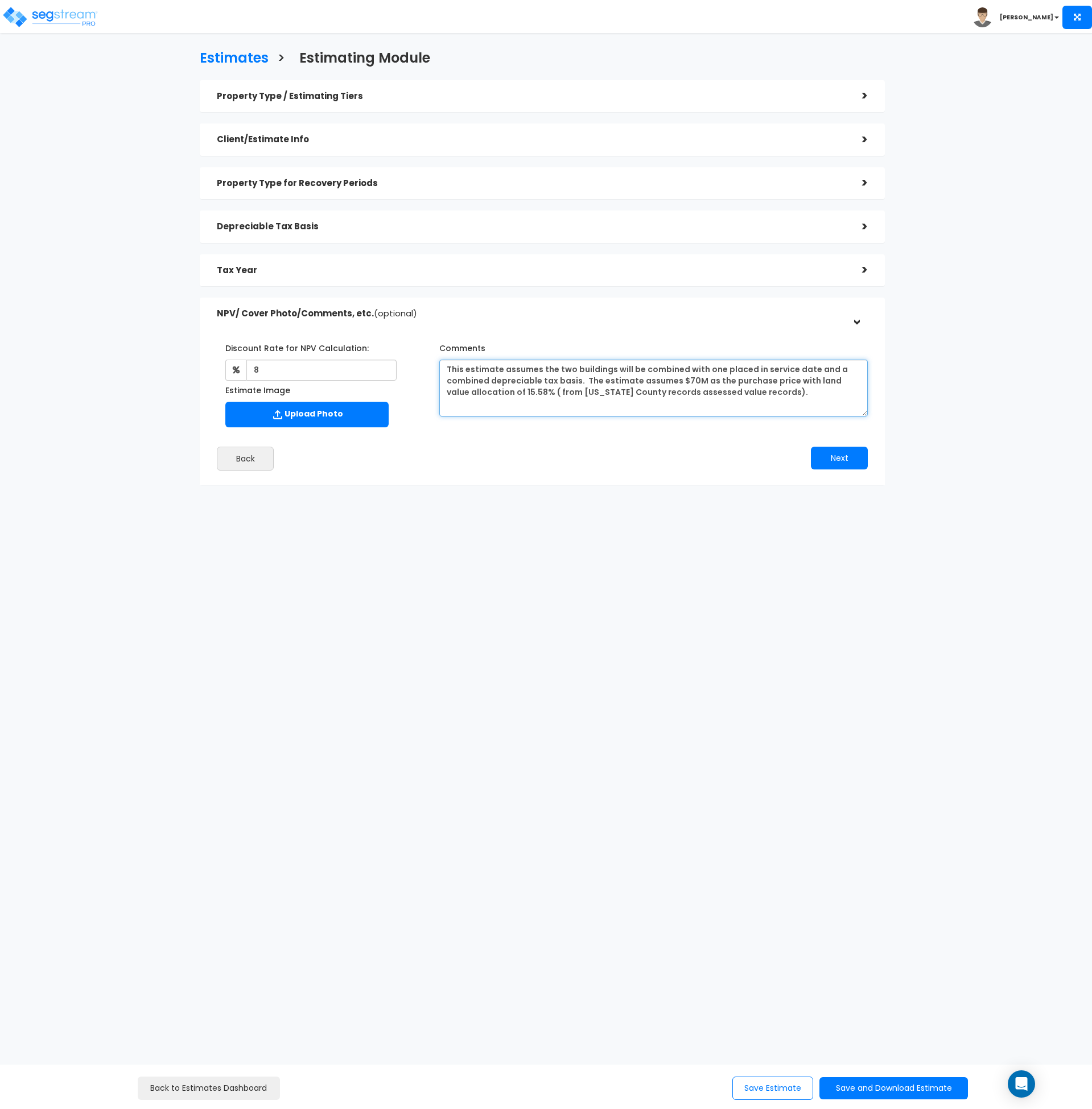
click at [583, 377] on textarea "This estimate assumes the two buildings will be combined with one placed in ser…" at bounding box center [653, 387] width 429 height 57
drag, startPoint x: 581, startPoint y: 385, endPoint x: 414, endPoint y: 359, distance: 169.0
click at [414, 359] on div "Discount Rate for NPV Calculation: 8 Estimate Image Comments" at bounding box center [542, 383] width 668 height 99
click at [693, 501] on div "Property Type / Estimating Tiers > *Property Type Office Building Assisted/Seni…" at bounding box center [542, 288] width 702 height 427
click at [481, 391] on textarea "This estimate assumes the two buildings will be combined with one placed in ser…" at bounding box center [653, 387] width 429 height 57
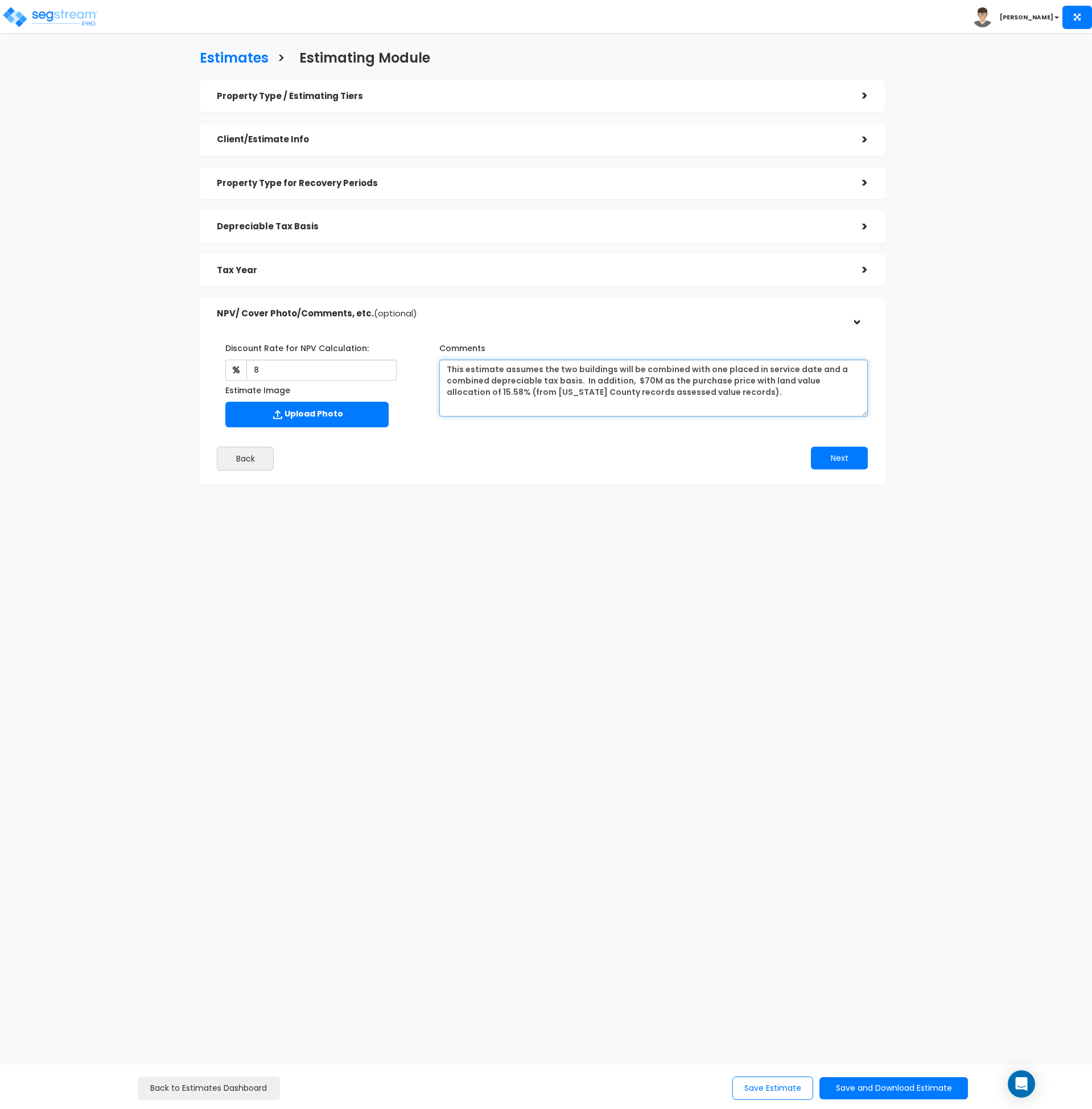
type textarea "This estimate assumes the two buildings will be combined with one placed in ser…"
click at [615, 557] on div "Estimates > Estimating Module Property Type / Estimating Tiers > *Property Type…" at bounding box center [543, 271] width 896 height 656
click at [510, 450] on div "Back" at bounding box center [375, 458] width 334 height 23
click at [780, 1086] on button "Save Estimate" at bounding box center [773, 1088] width 81 height 23
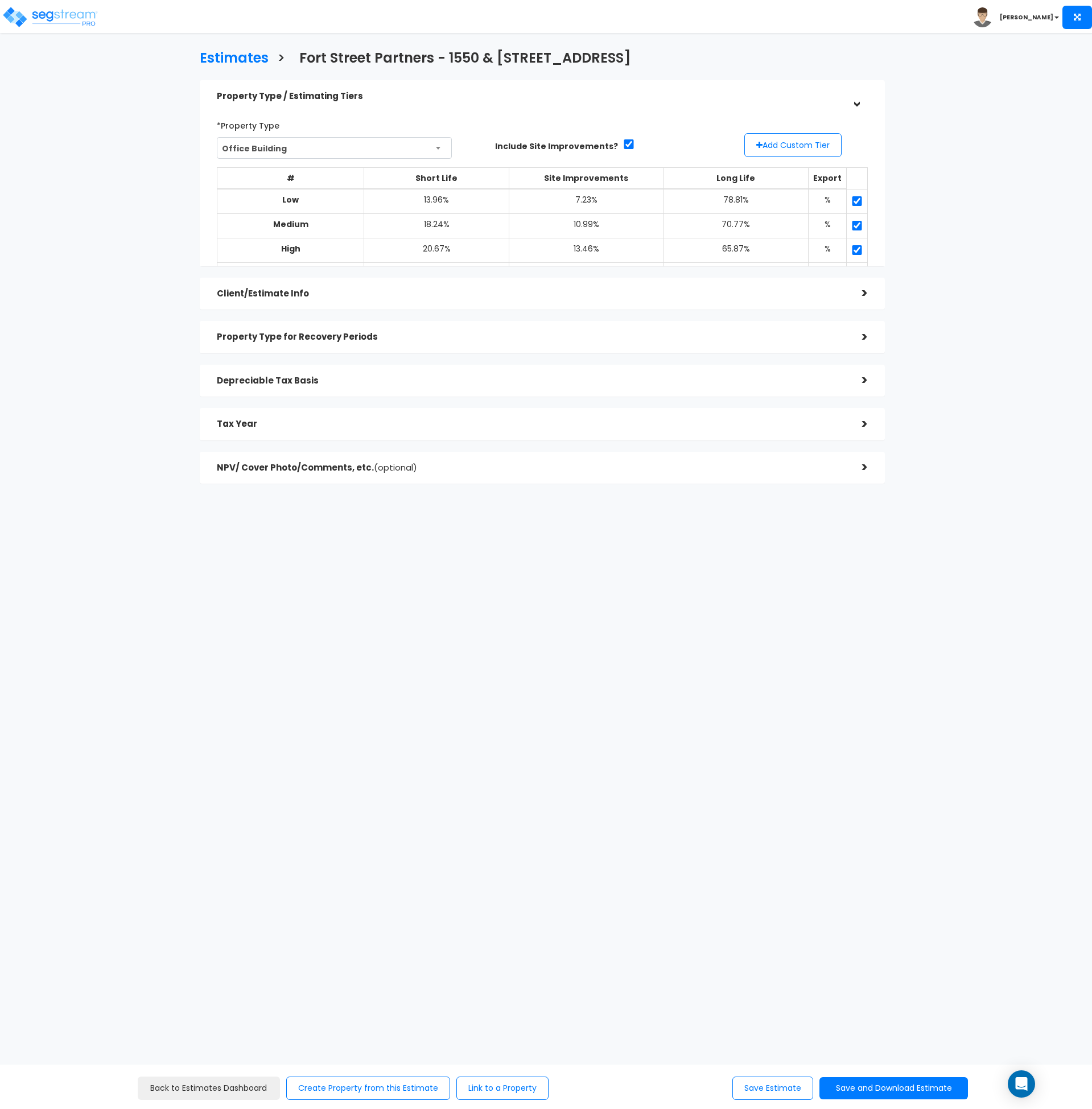
select select "UT"
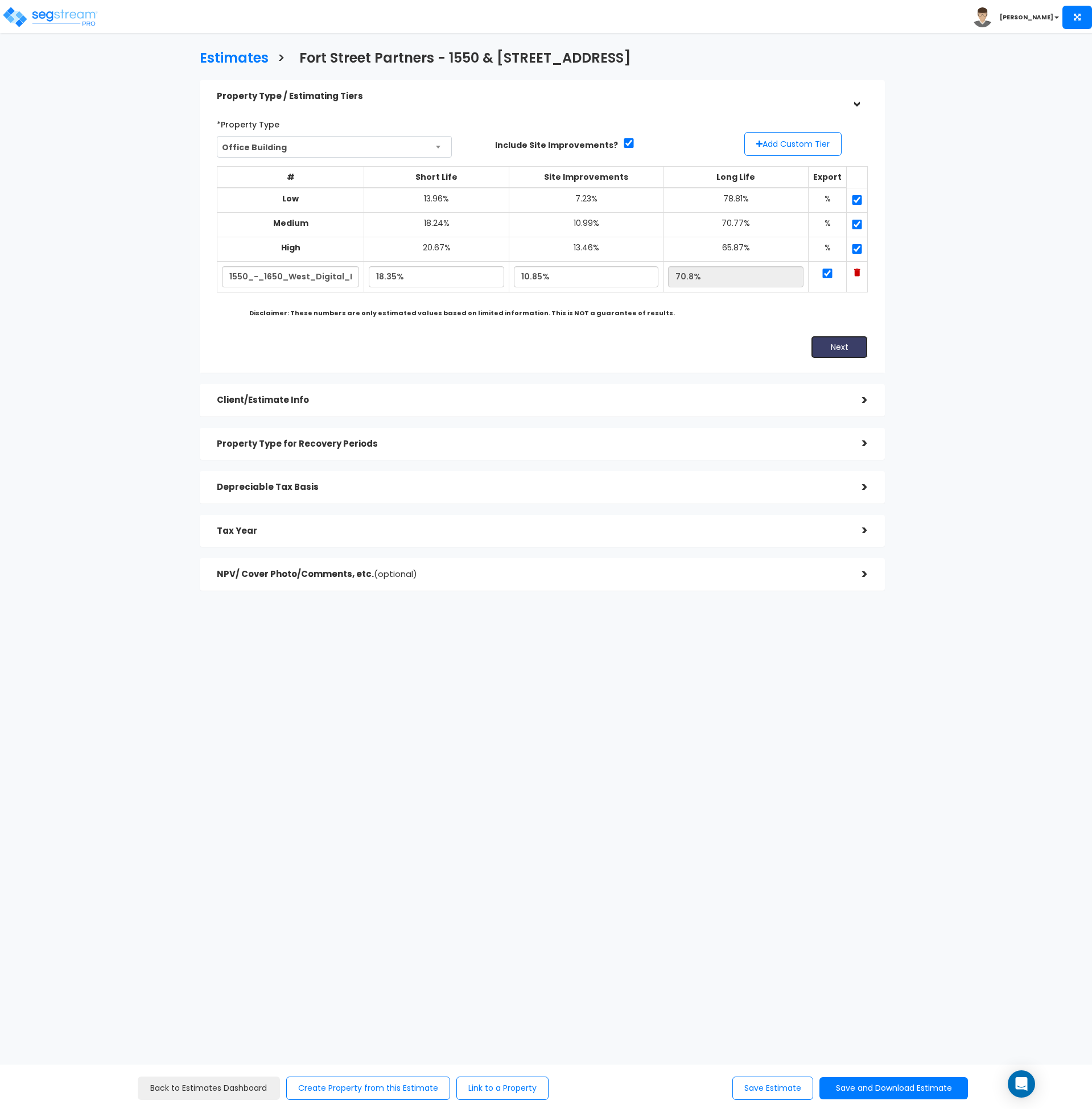
click at [843, 351] on button "Next" at bounding box center [839, 347] width 57 height 23
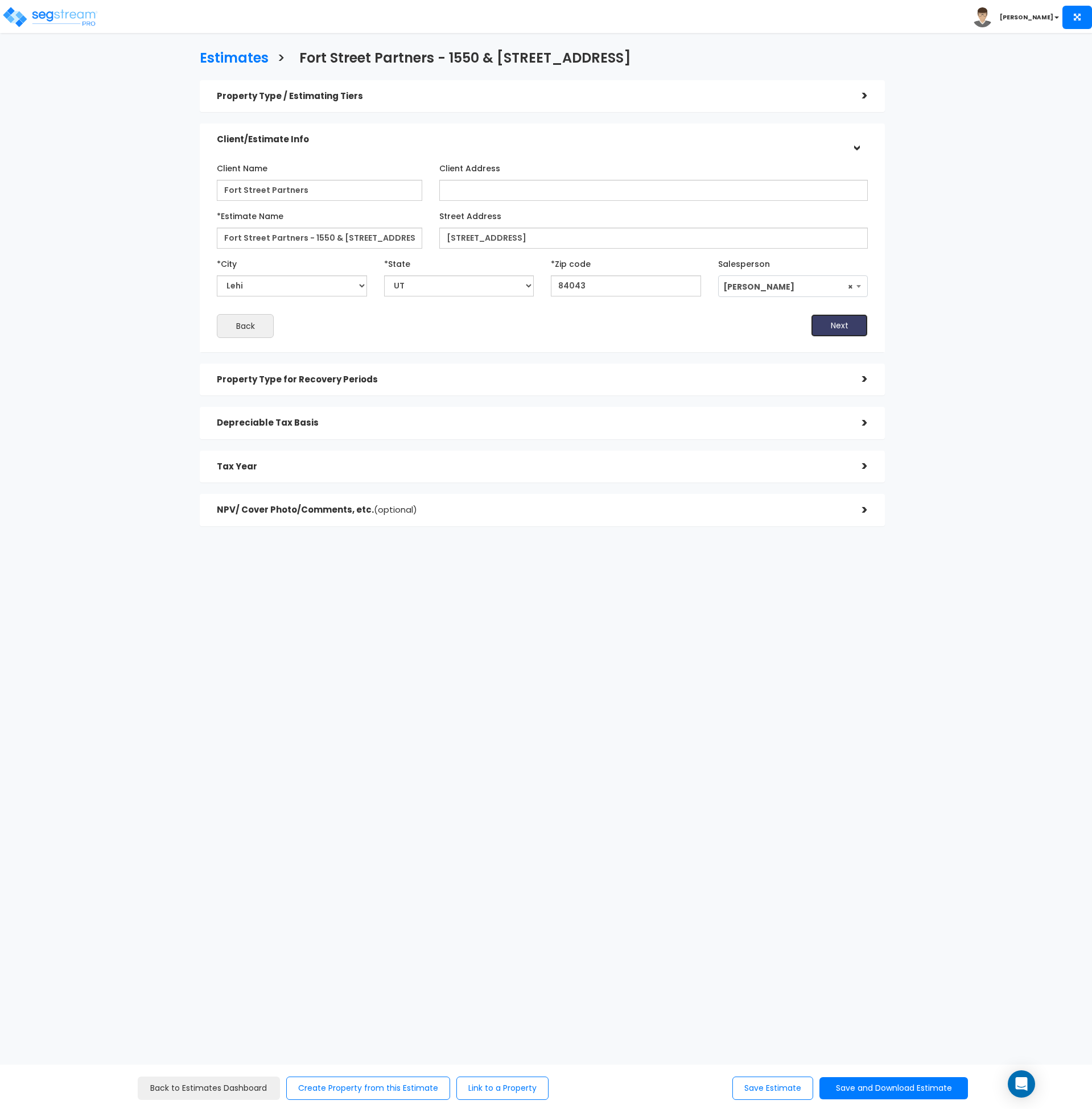
click at [848, 324] on button "Next" at bounding box center [839, 325] width 57 height 23
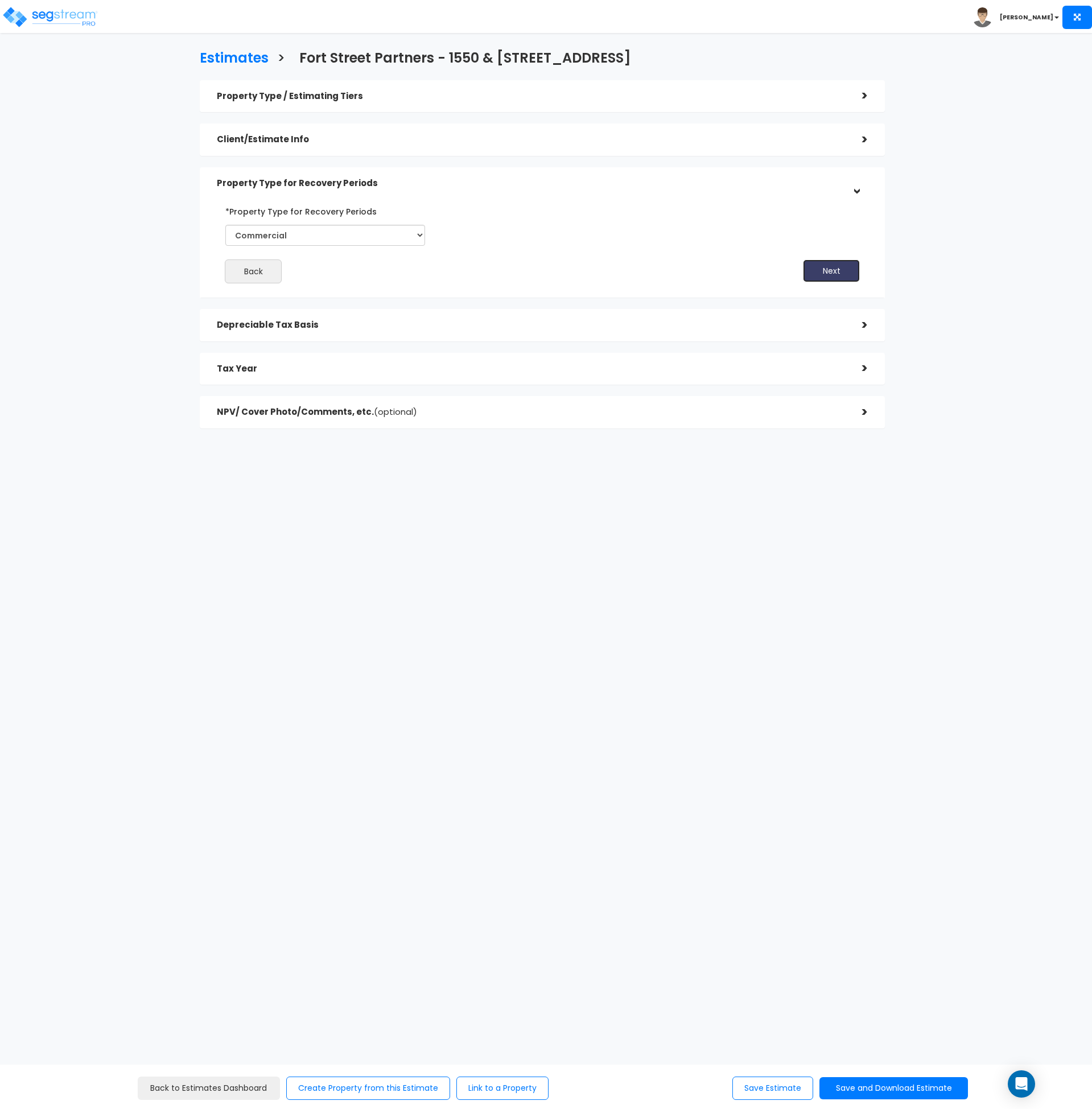
click at [826, 274] on button "Next" at bounding box center [831, 271] width 57 height 23
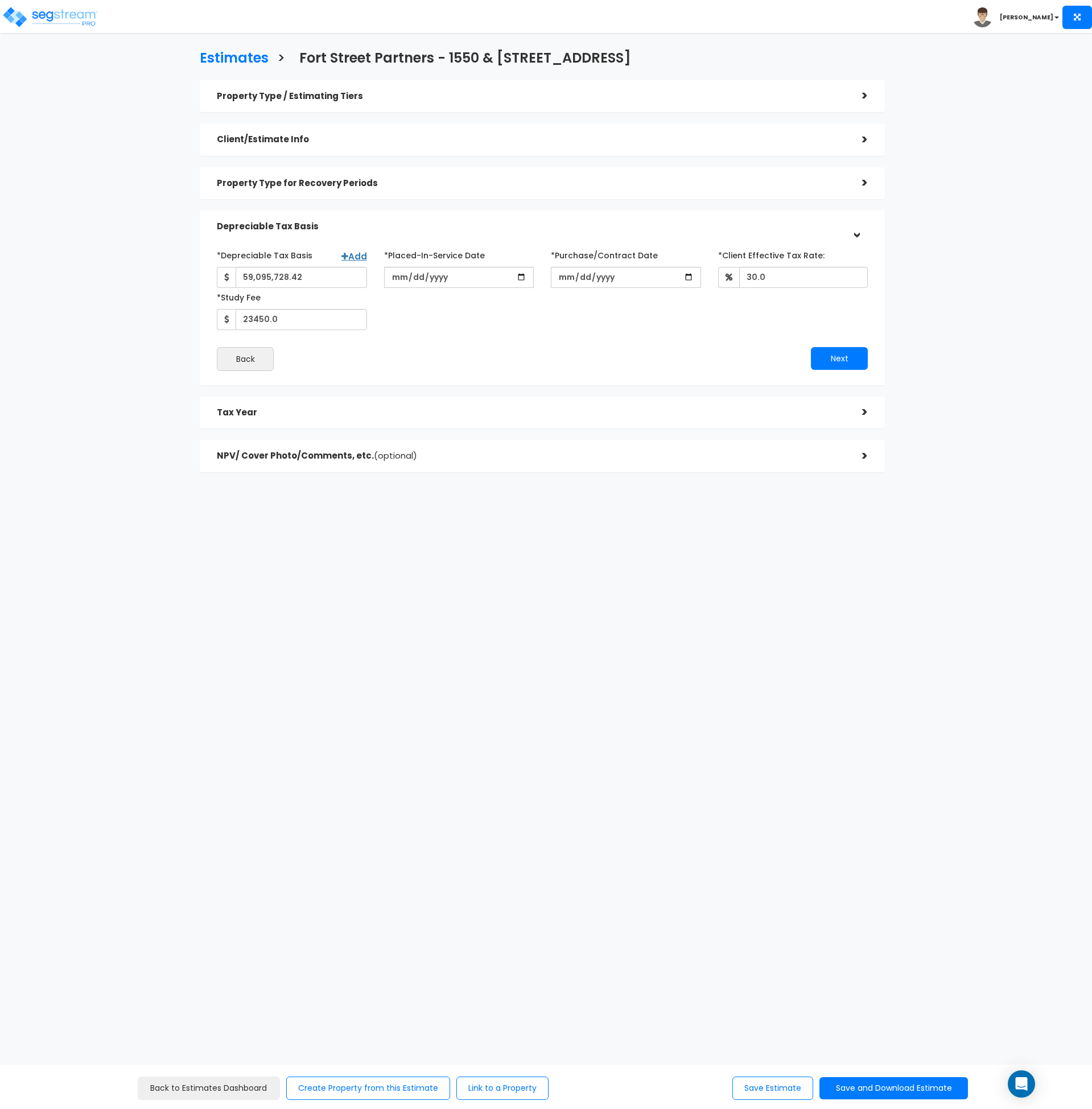
click at [515, 355] on div "Back" at bounding box center [375, 358] width 334 height 23
click at [829, 354] on button "Next" at bounding box center [839, 358] width 57 height 23
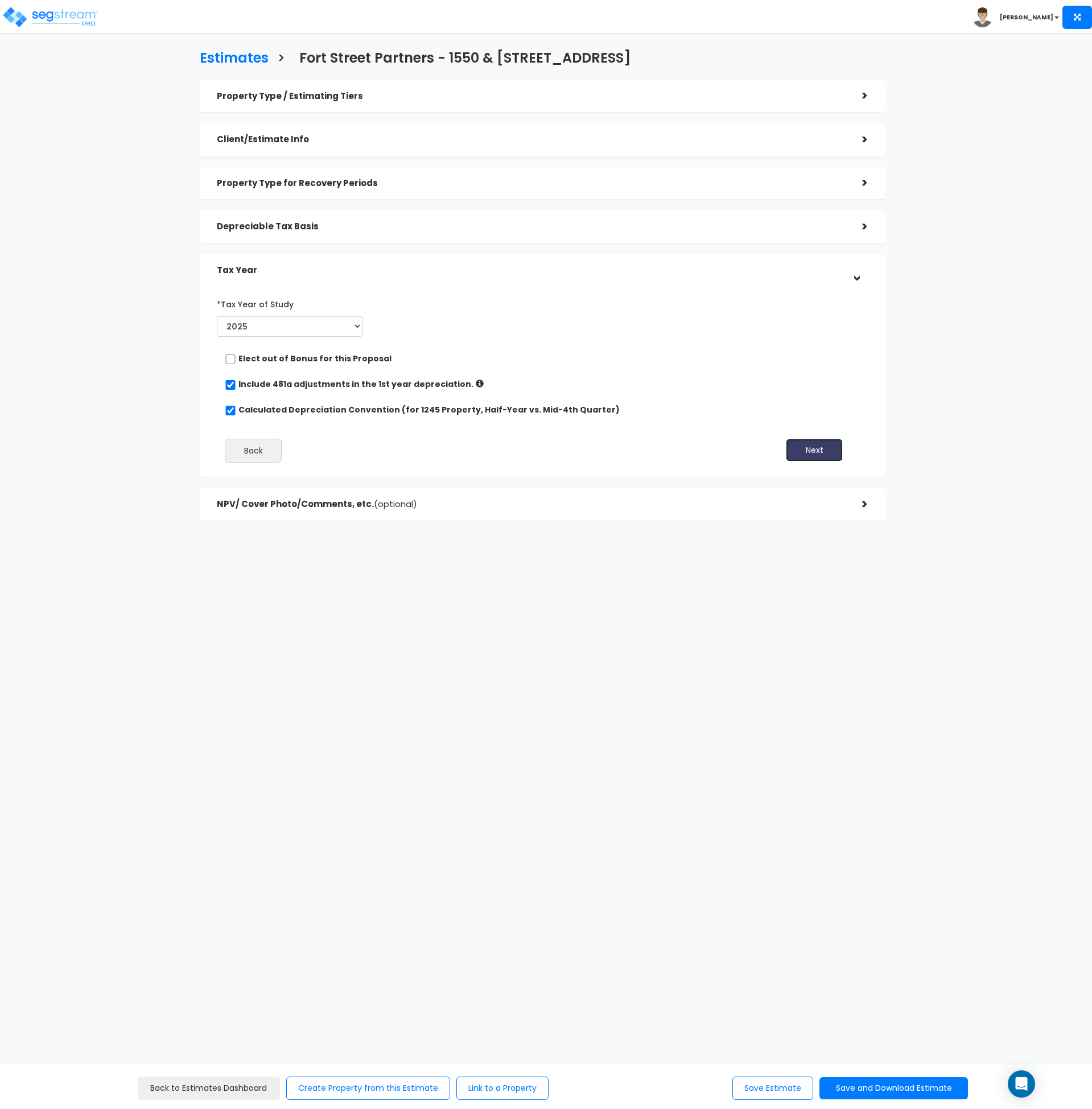
click at [803, 451] on button "Next" at bounding box center [814, 450] width 57 height 23
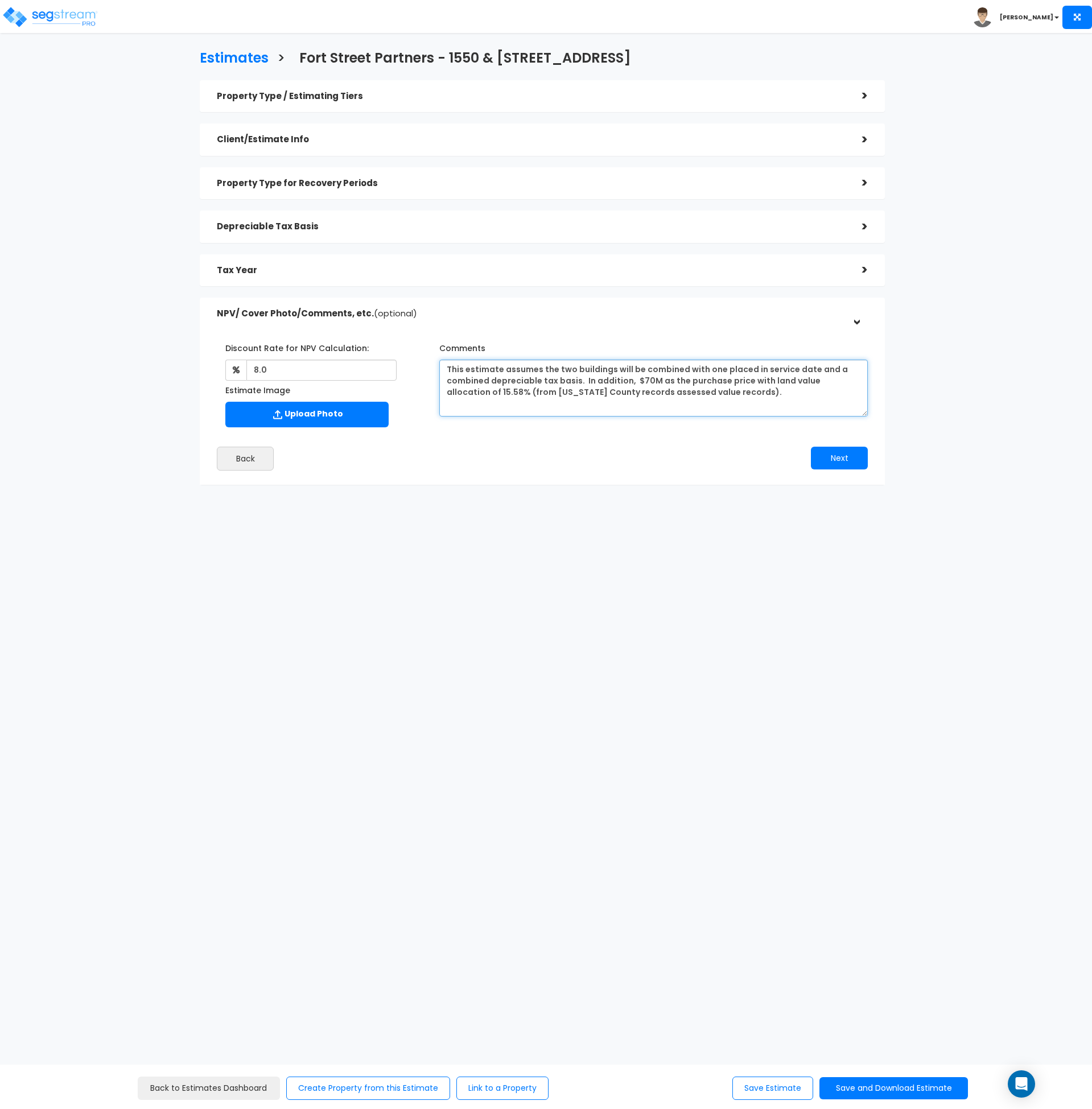
click at [727, 394] on textarea "This estimate assumes the two buildings will be combined with one placed in ser…" at bounding box center [653, 387] width 429 height 57
drag, startPoint x: 649, startPoint y: 407, endPoint x: 414, endPoint y: 370, distance: 237.9
click at [414, 370] on div "Discount Rate for NPV Calculation: 8.0 Estimate Image Comments" at bounding box center [542, 383] width 668 height 99
click at [664, 398] on textarea "This estimate assumes the two buildings will be combined with one placed in ser…" at bounding box center [653, 387] width 429 height 57
click at [587, 391] on textarea "This estimate assumes the two buildings will be combined with one placed in ser…" at bounding box center [653, 387] width 429 height 57
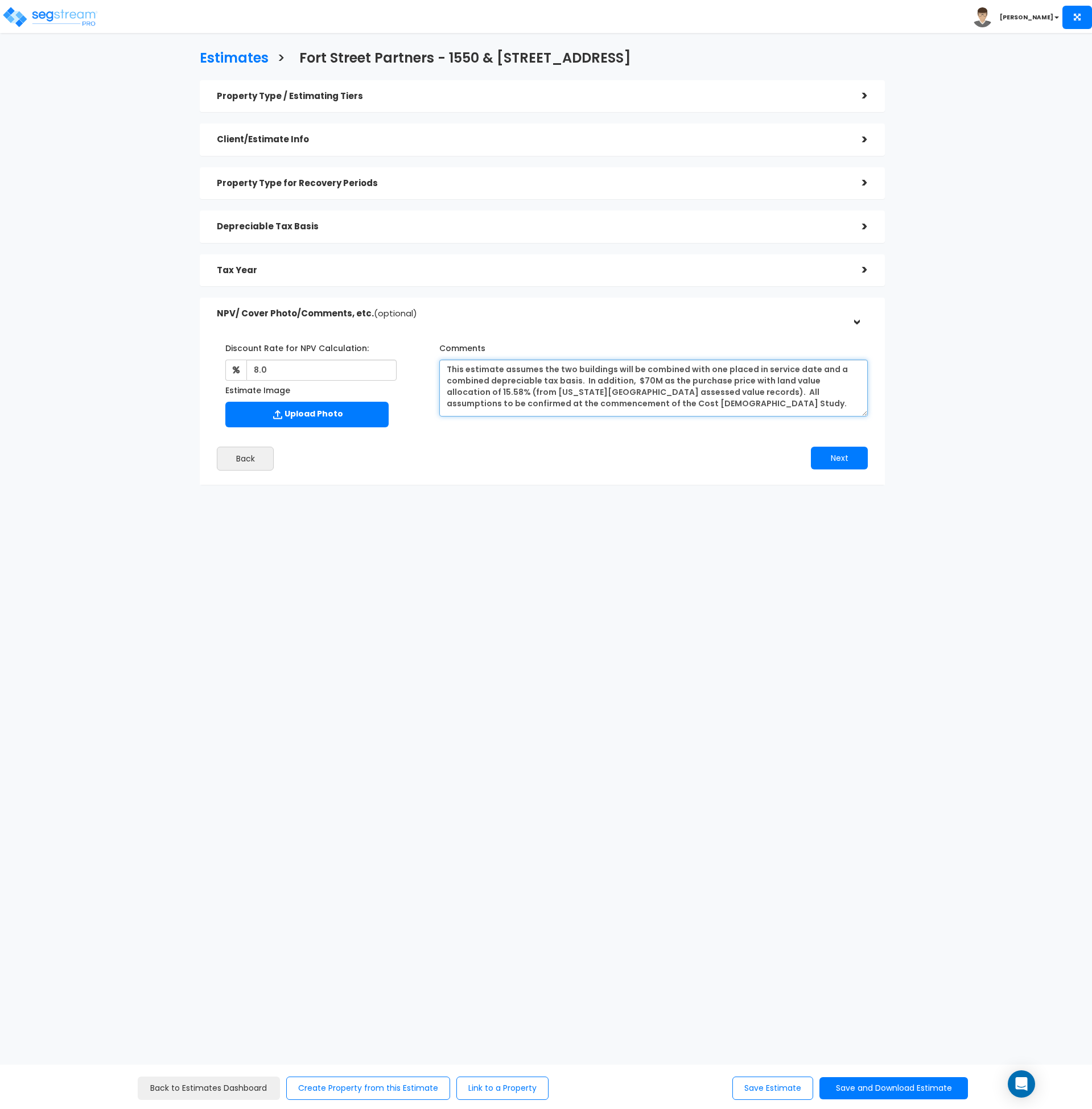
type textarea "This estimate assumes the two buildings will be combined with one placed in ser…"
click at [651, 569] on div "Estimates > Fort Street Partners - [STREET_ADDRESS] Property Type / Estimating …" at bounding box center [543, 271] width 896 height 656
click at [842, 455] on button "Next" at bounding box center [839, 458] width 57 height 23
click at [857, 1086] on button "Save and Download Estimate" at bounding box center [894, 1088] width 149 height 23
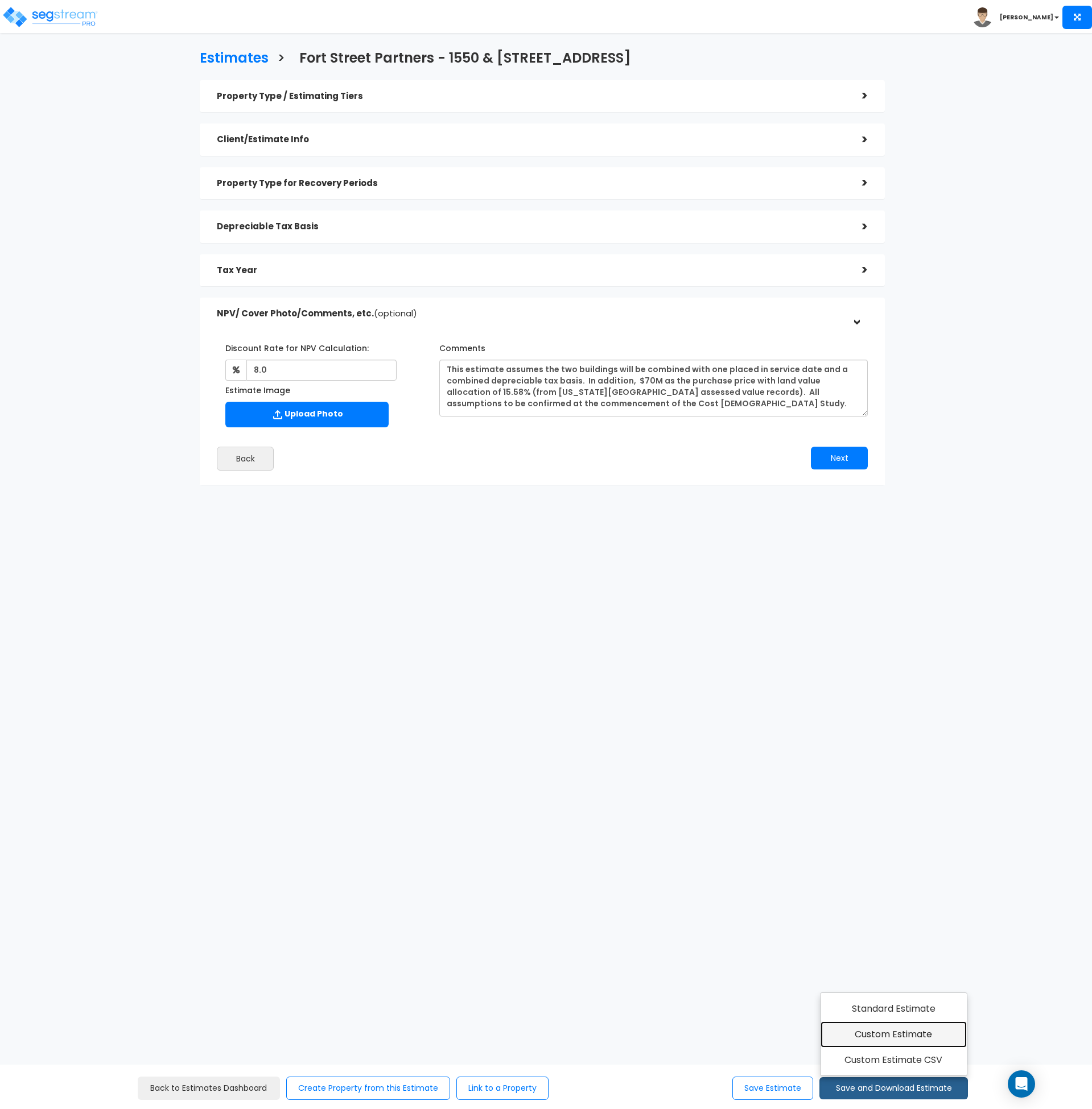
click at [883, 1027] on link "Custom Estimate" at bounding box center [894, 1034] width 146 height 26
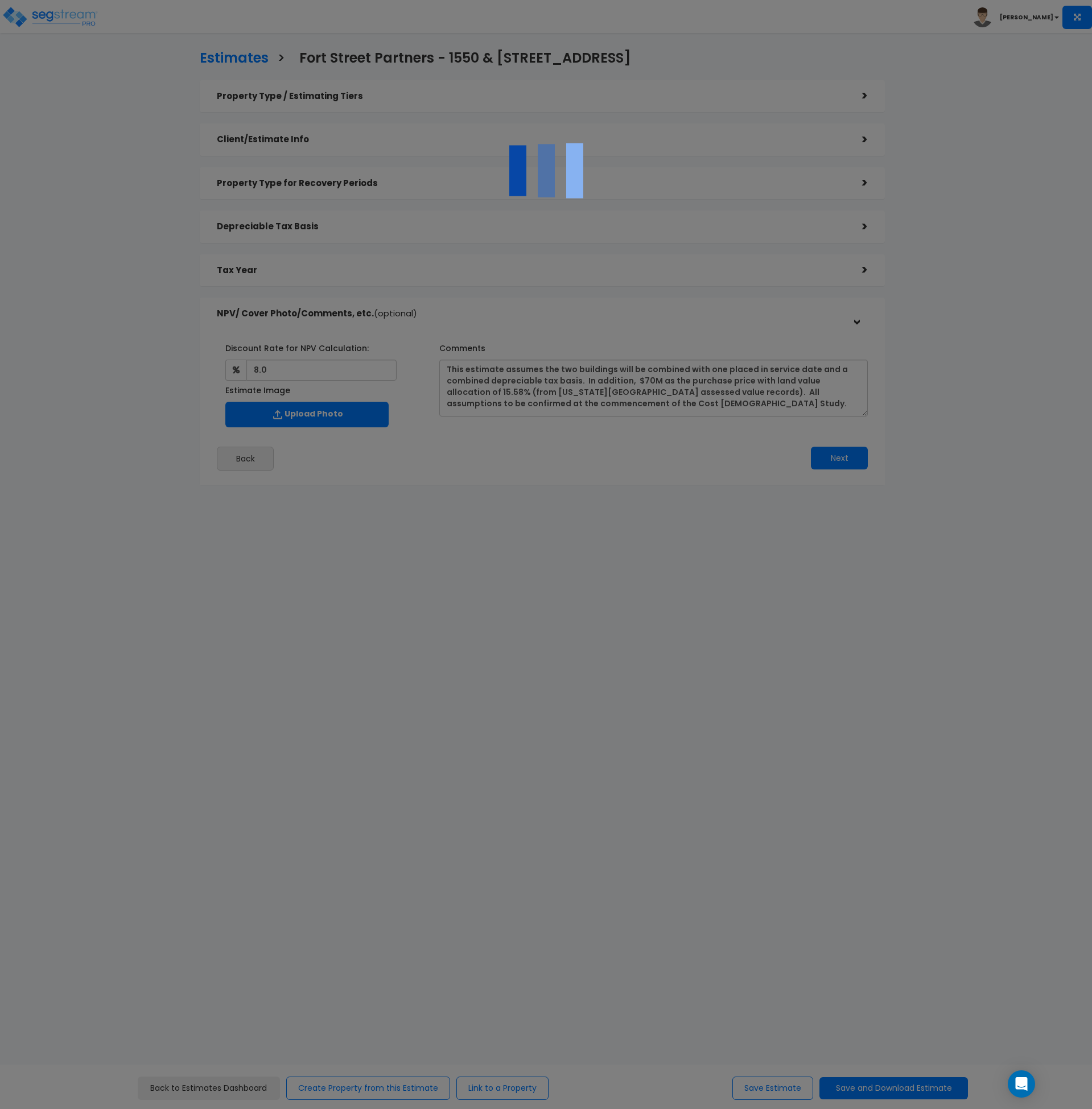
click at [633, 381] on div at bounding box center [546, 554] width 1092 height 1109
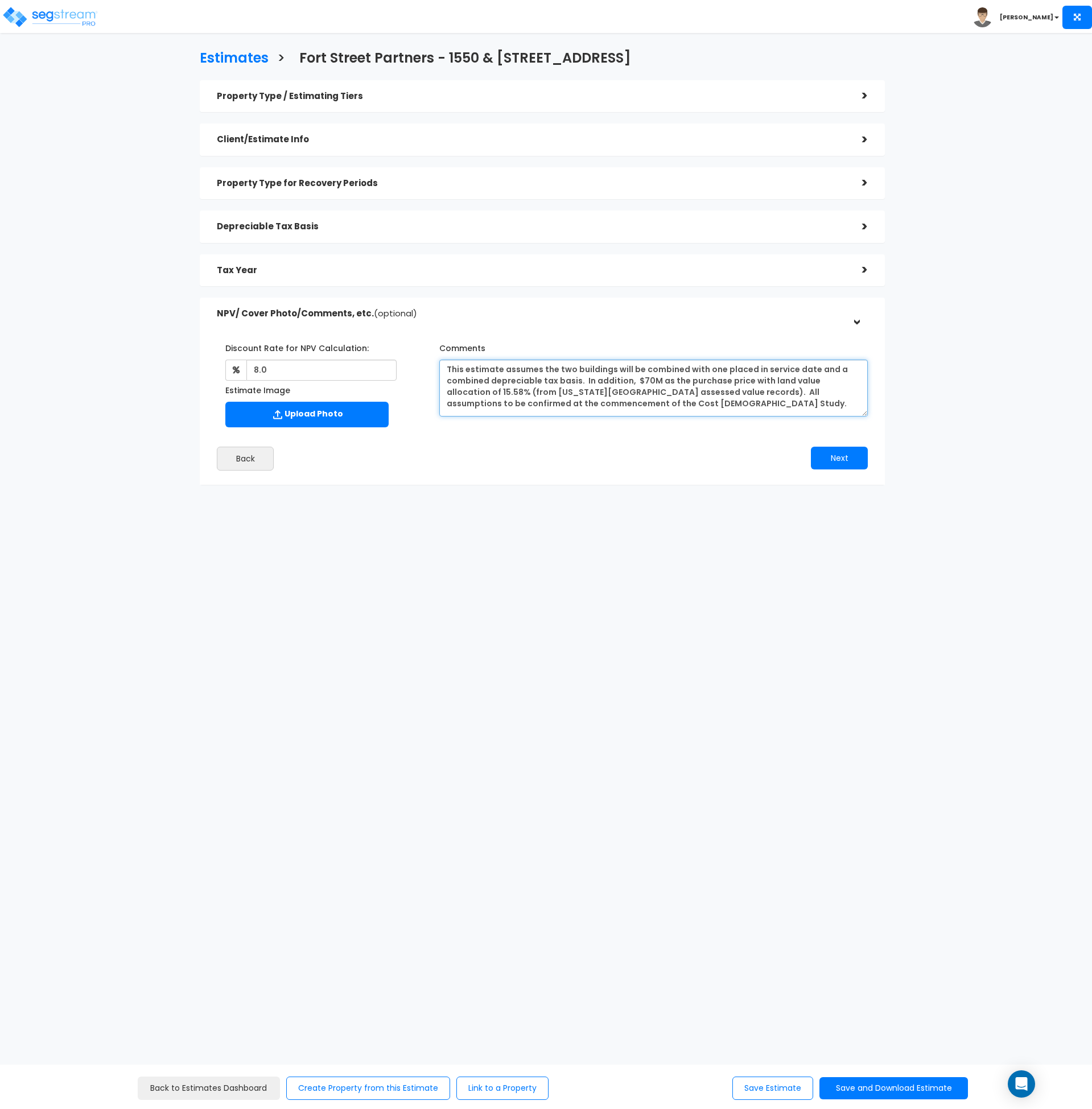
click at [585, 399] on textarea "This estimate assumes the two buildings will be combined with one placed in ser…" at bounding box center [653, 387] width 429 height 57
drag, startPoint x: 646, startPoint y: 402, endPoint x: 385, endPoint y: 351, distance: 265.9
click at [385, 351] on div "Discount Rate for NPV Calculation: 8.0 Estimate Image Comments" at bounding box center [542, 383] width 668 height 99
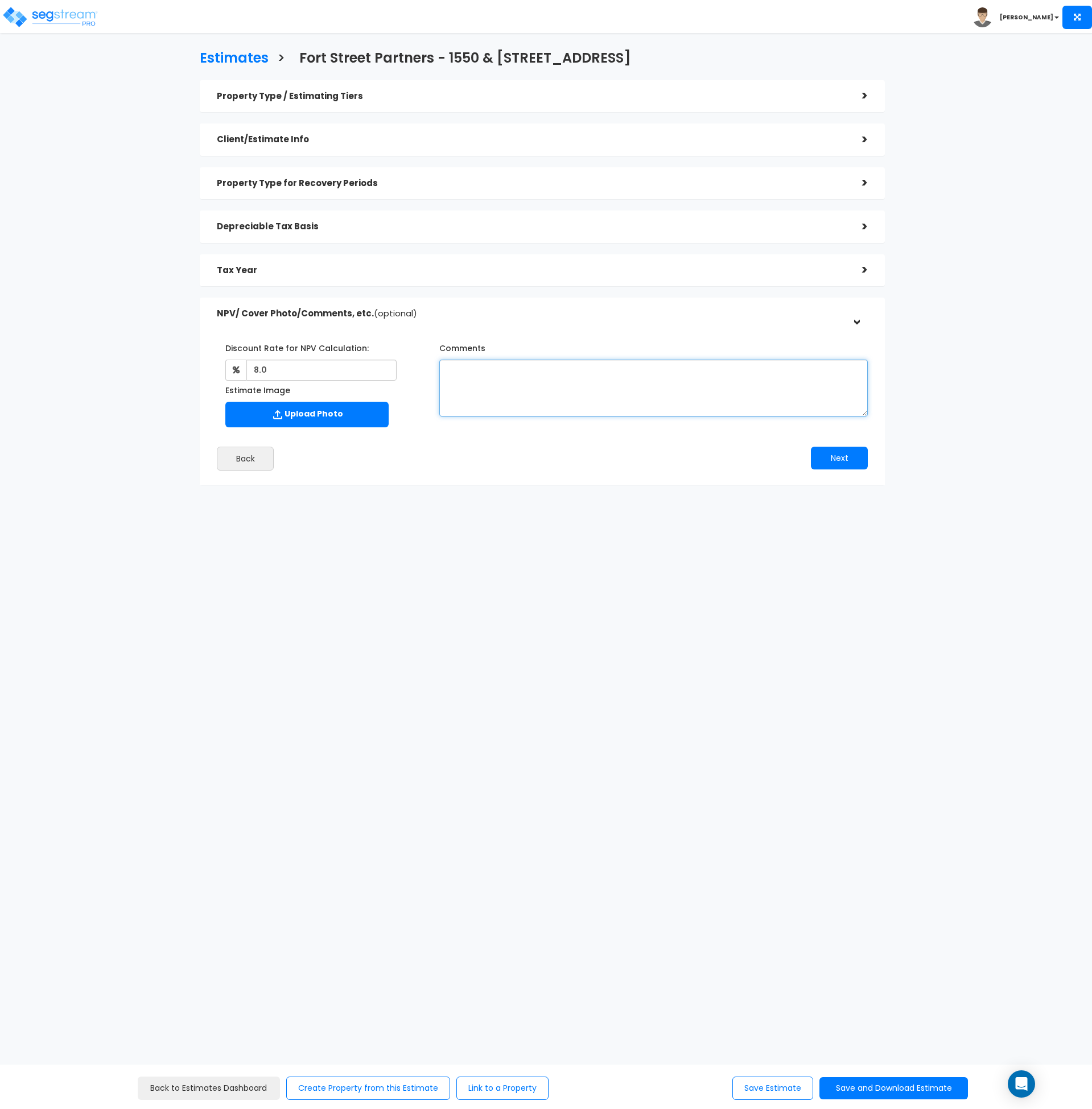
paste textarea "This estimate assumes the two buildings will be combined with one placed in ser…"
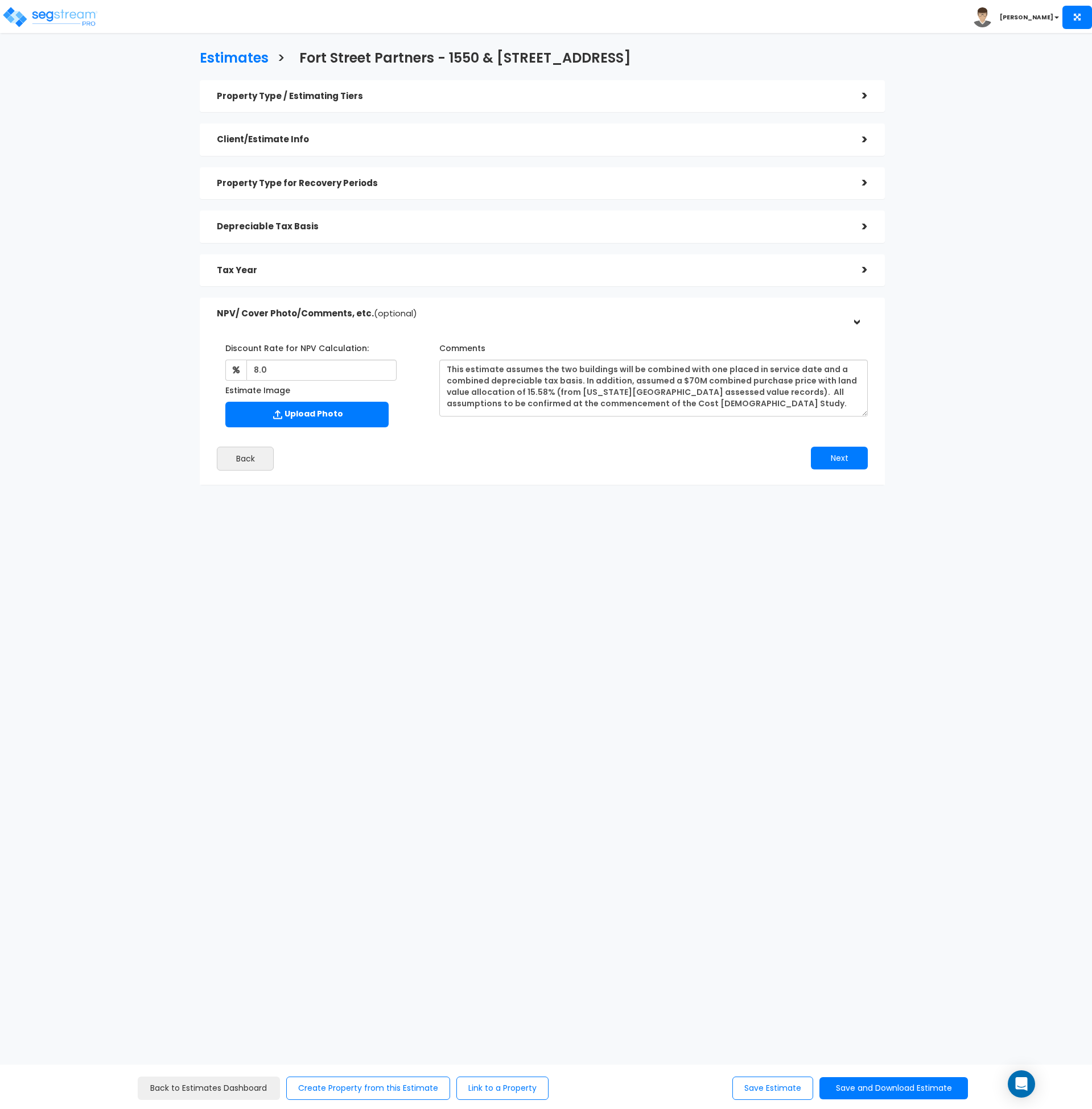
click at [713, 566] on div "Estimates > Fort Street Partners - [STREET_ADDRESS] Property Type / Estimating …" at bounding box center [543, 271] width 896 height 656
click at [779, 1086] on button "Save Estimate" at bounding box center [773, 1088] width 81 height 23
click at [747, 598] on html "Toggle navigation [PERSON_NAME]" at bounding box center [546, 299] width 1092 height 598
click at [915, 1086] on button "Save and Download Estimate" at bounding box center [894, 1088] width 149 height 23
click at [901, 1027] on link "Custom Estimate" at bounding box center [894, 1034] width 146 height 26
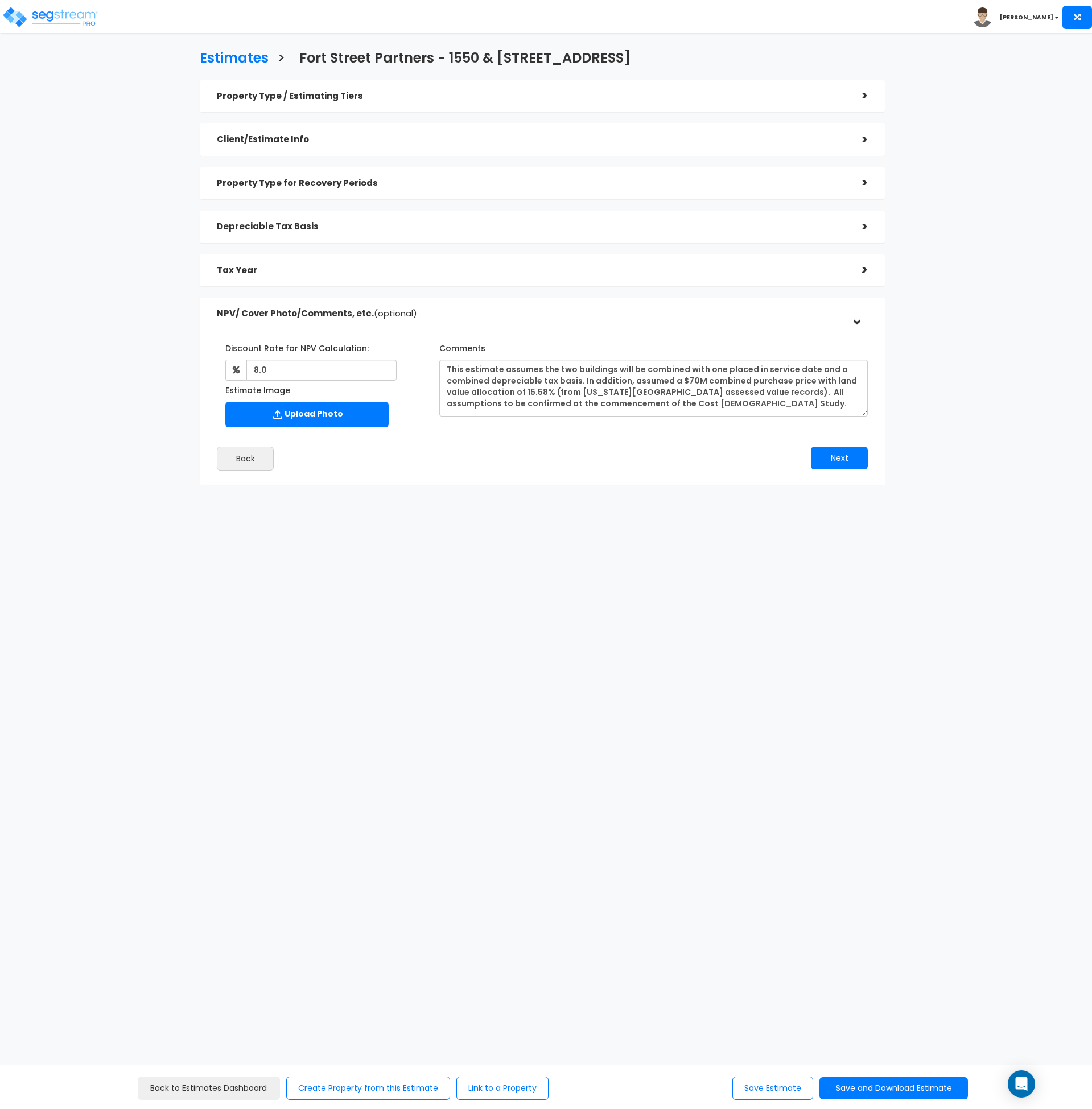
click at [445, 598] on html "Toggle navigation [PERSON_NAME]" at bounding box center [546, 299] width 1092 height 598
click at [407, 598] on html "Toggle navigation [PERSON_NAME]" at bounding box center [546, 299] width 1092 height 598
click at [723, 406] on textarea "This estimate assumes the two buildings will be combined with one placed in ser…" at bounding box center [653, 387] width 429 height 57
drag, startPoint x: 710, startPoint y: 390, endPoint x: 736, endPoint y: 376, distance: 29.5
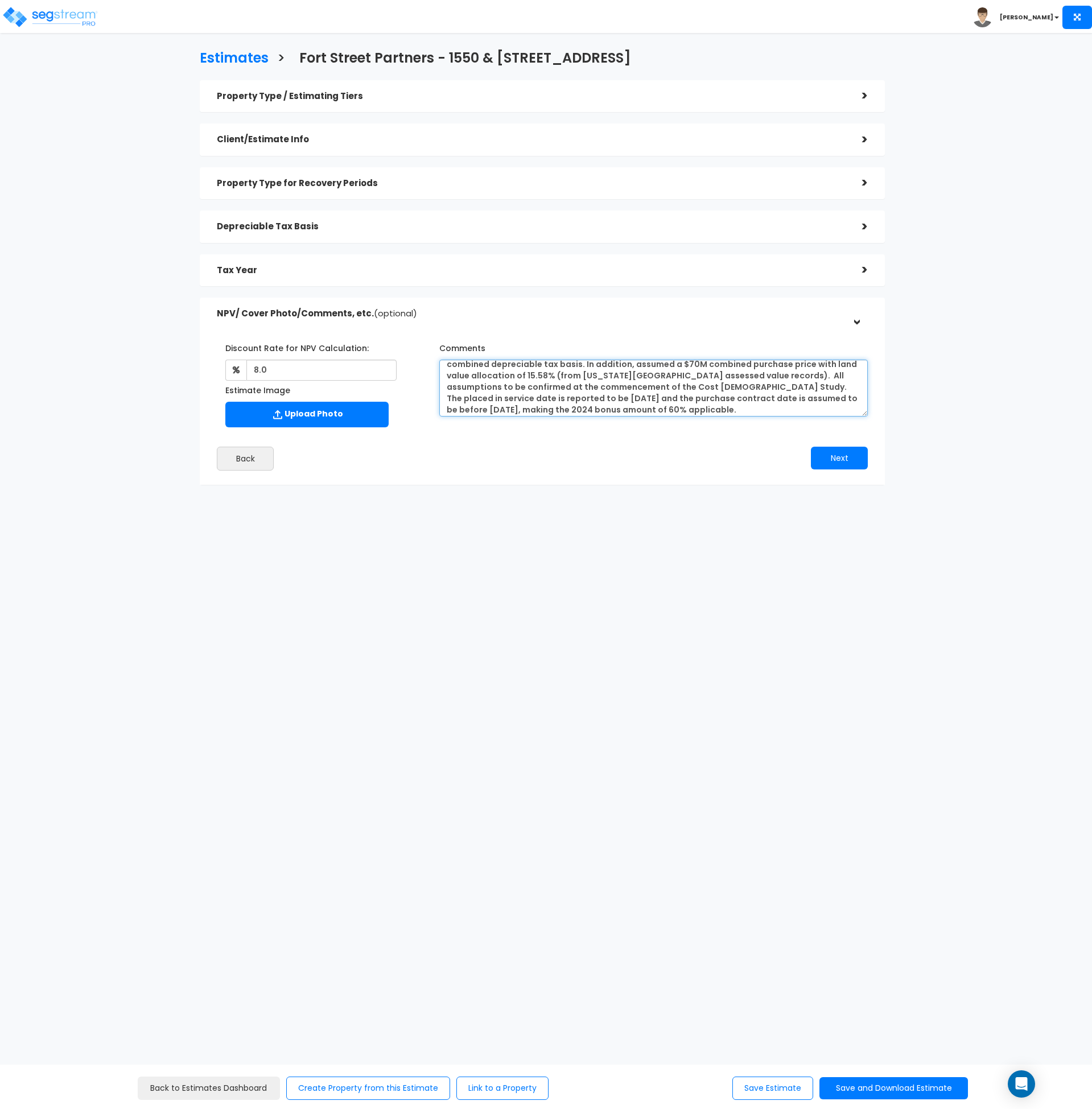
click at [736, 376] on textarea "This estimate assumes the two buildings will be combined with one placed in ser…" at bounding box center [653, 387] width 429 height 57
click at [774, 411] on textarea "This estimate assumes the two buildings will be combined with one placed in ser…" at bounding box center [653, 387] width 429 height 57
paste textarea "This estimate assumes the two buildings will be combined with one placed in ser…"
drag, startPoint x: 735, startPoint y: 396, endPoint x: 434, endPoint y: 381, distance: 301.4
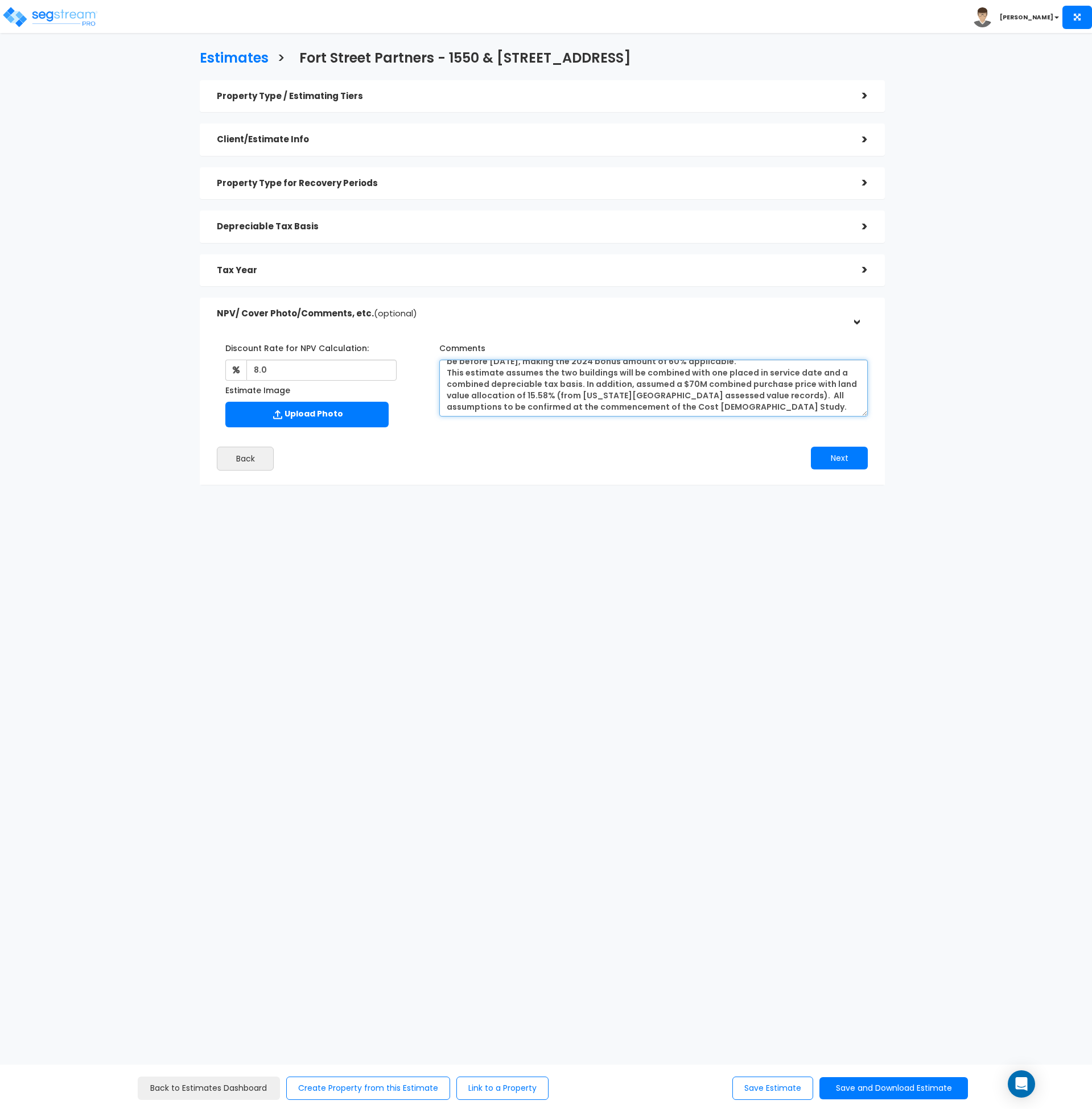
click at [435, 375] on div "Comments This estimate assumes the two buildings will be combined with one plac…" at bounding box center [653, 377] width 446 height 78
type textarea "This estimate assumes the two buildings will be combined with one placed in ser…"
click at [646, 429] on div "Discount Rate for NPV Calculation: 8.0 Estimate Image Comments" at bounding box center [542, 383] width 668 height 99
click at [453, 598] on html "Toggle navigation [PERSON_NAME]" at bounding box center [546, 299] width 1092 height 598
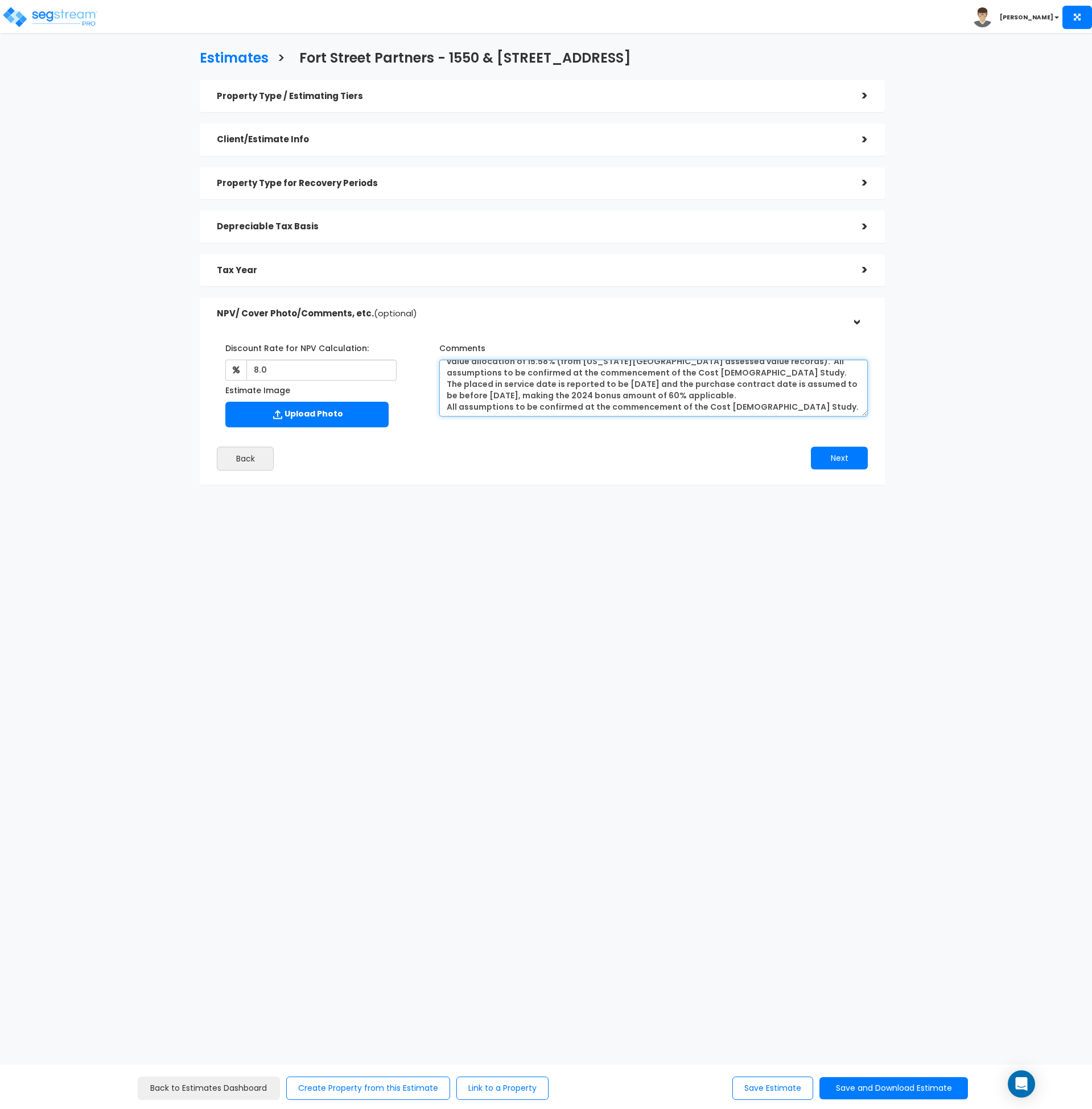
click at [738, 407] on textarea "This estimate assumes the two buildings will be combined with one placed in ser…" at bounding box center [653, 387] width 429 height 57
